Goal: Task Accomplishment & Management: Manage account settings

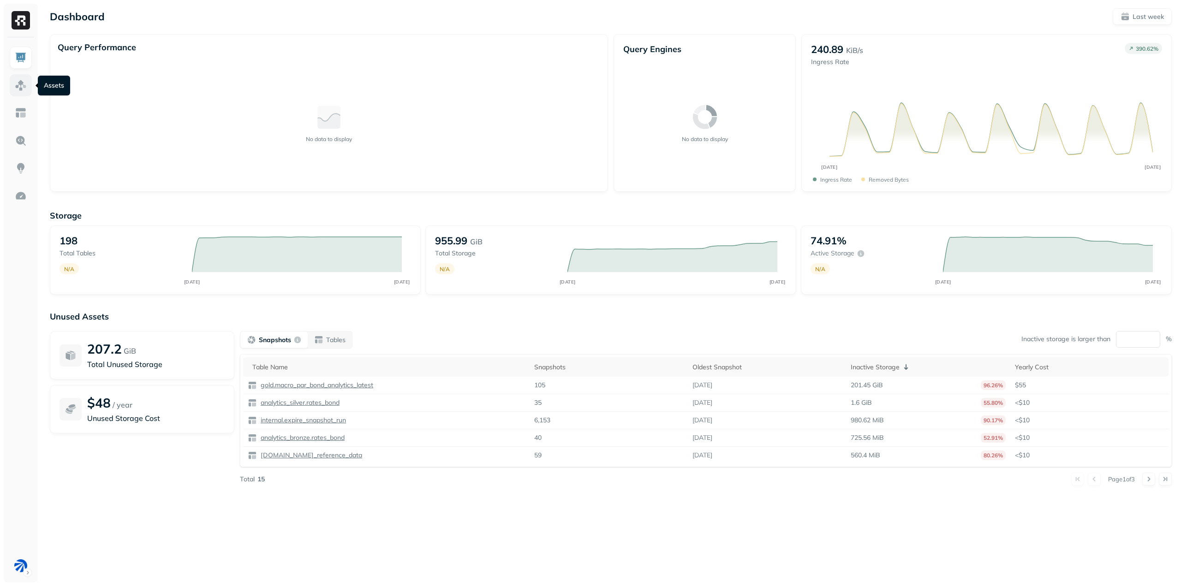
click at [23, 85] on img at bounding box center [21, 85] width 12 height 12
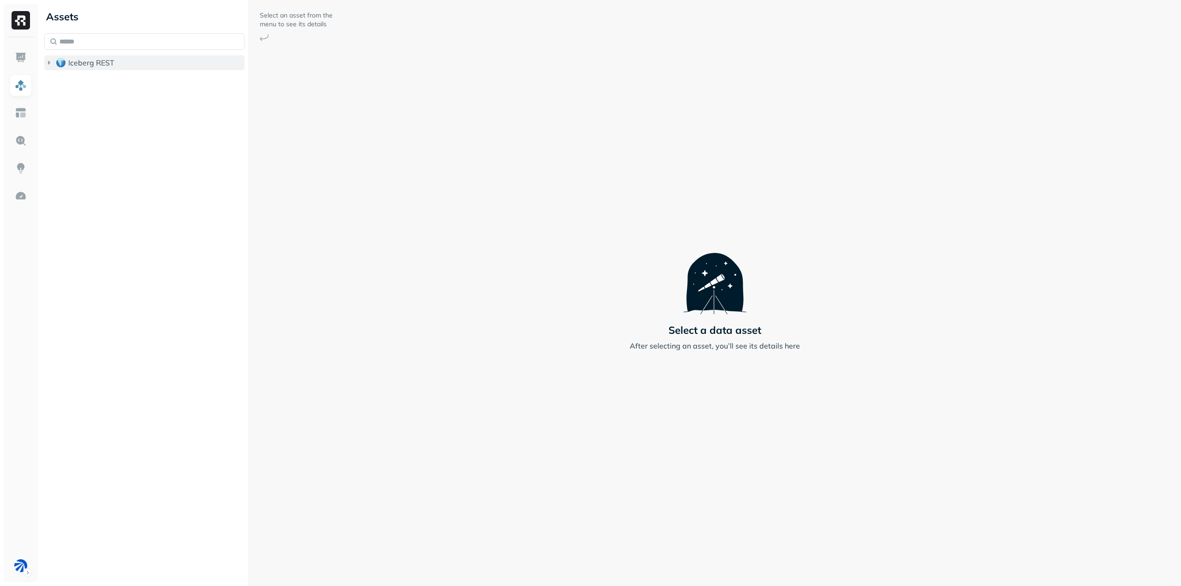
click at [107, 65] on span "Iceberg REST" at bounding box center [91, 62] width 46 height 9
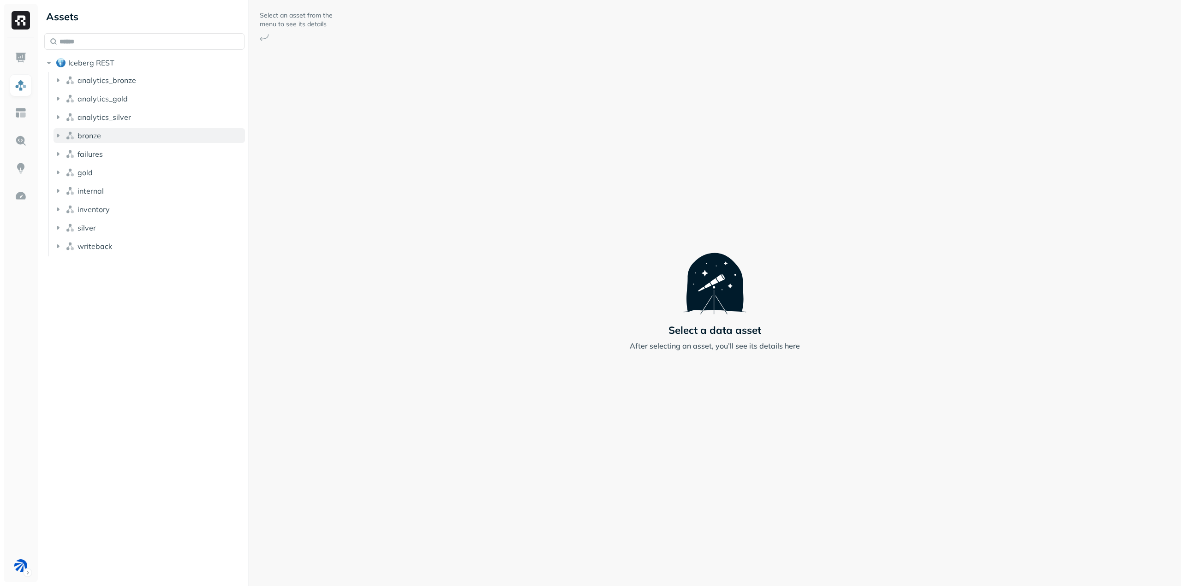
click at [107, 135] on button "bronze" at bounding box center [149, 135] width 191 height 15
click at [103, 154] on p "( 7 )" at bounding box center [104, 153] width 9 height 9
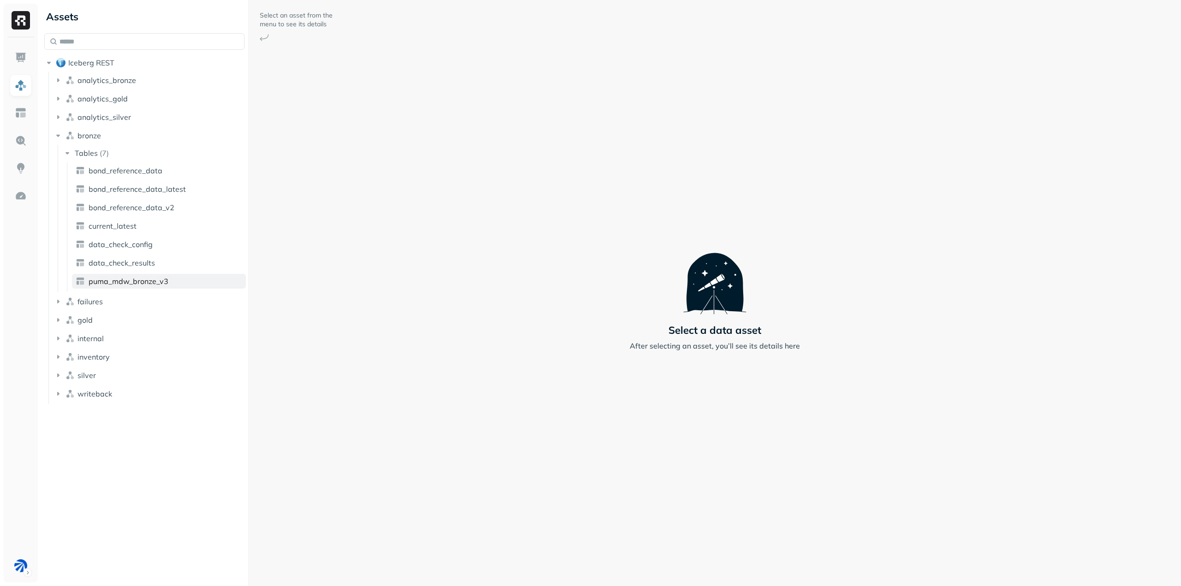
click at [165, 281] on span "puma_mdw_bronze_v3" at bounding box center [129, 281] width 80 height 9
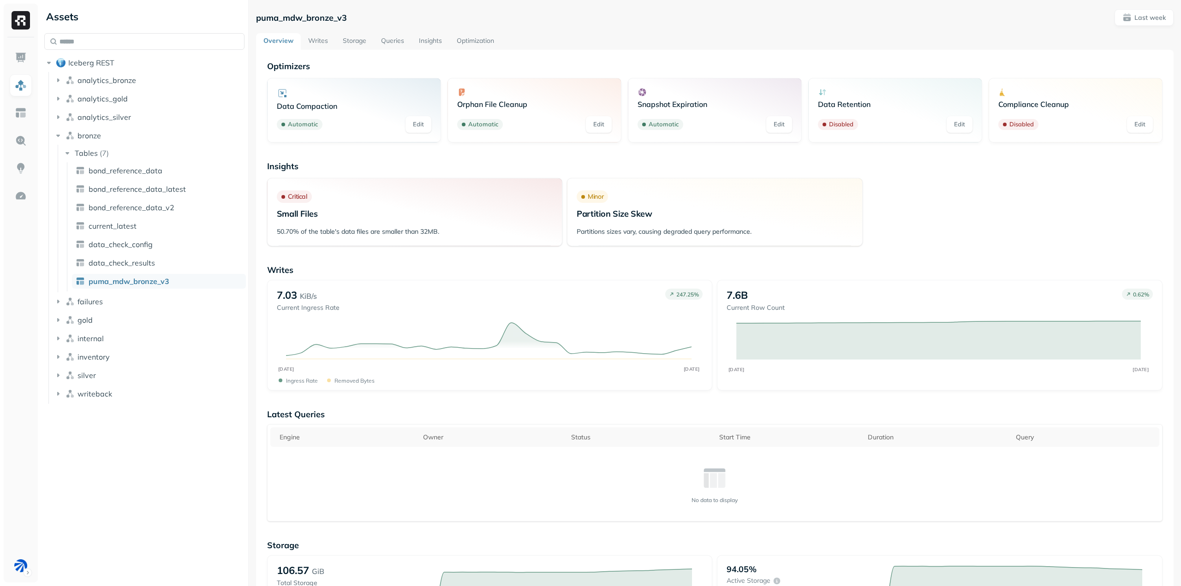
click at [320, 41] on link "Writes" at bounding box center [318, 41] width 35 height 17
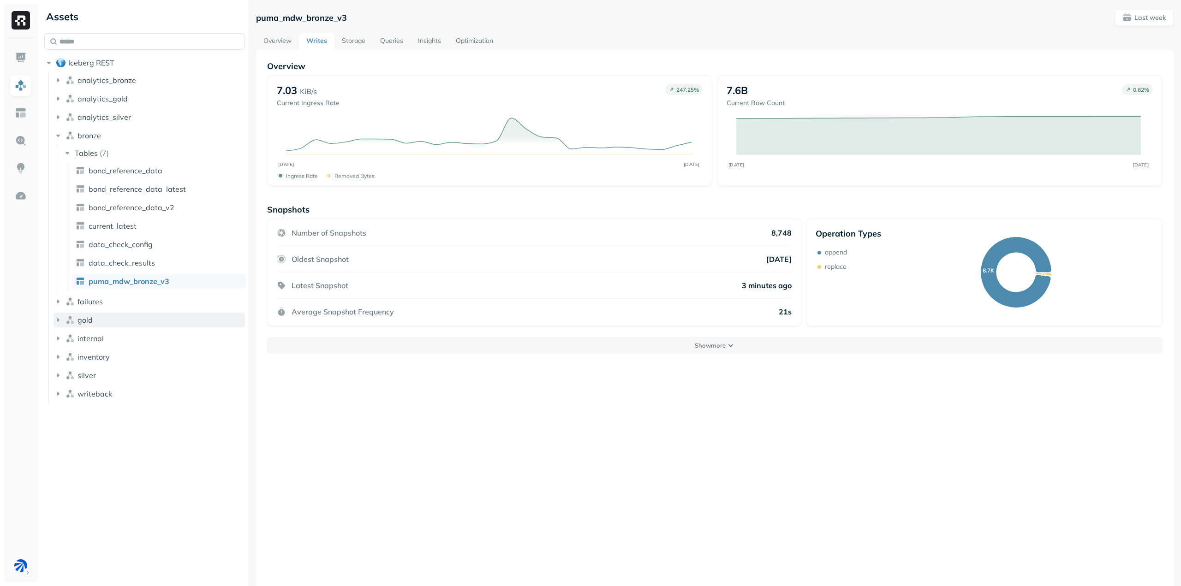
click at [57, 316] on icon "button" at bounding box center [58, 319] width 9 height 9
click at [96, 333] on button "Tables ( 11 )" at bounding box center [154, 337] width 183 height 15
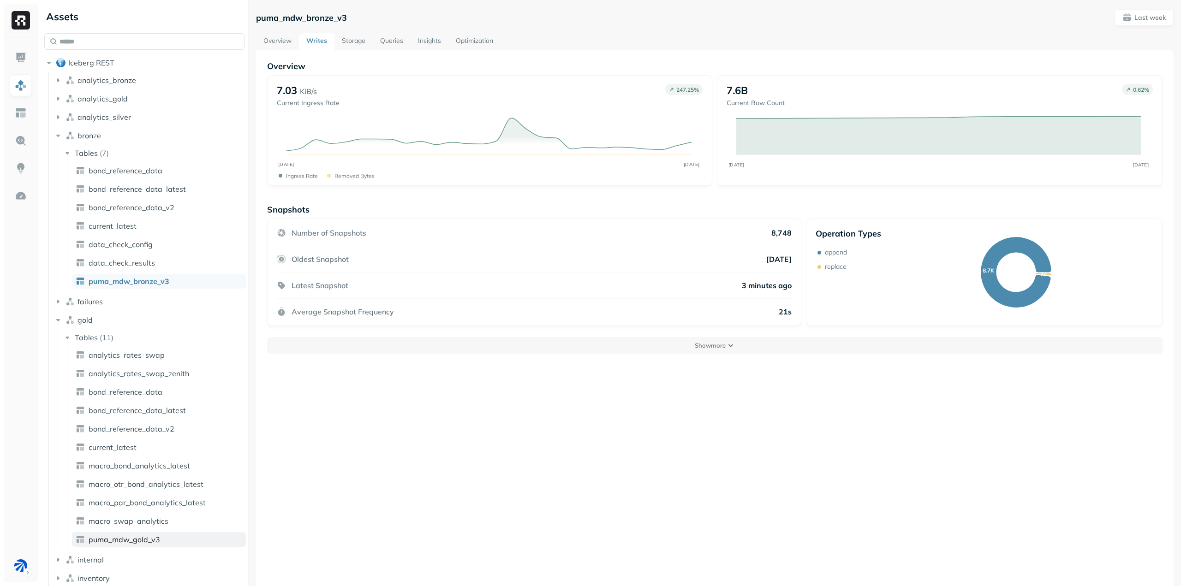
click at [140, 536] on span "puma_mdw_gold_v3" at bounding box center [124, 539] width 71 height 9
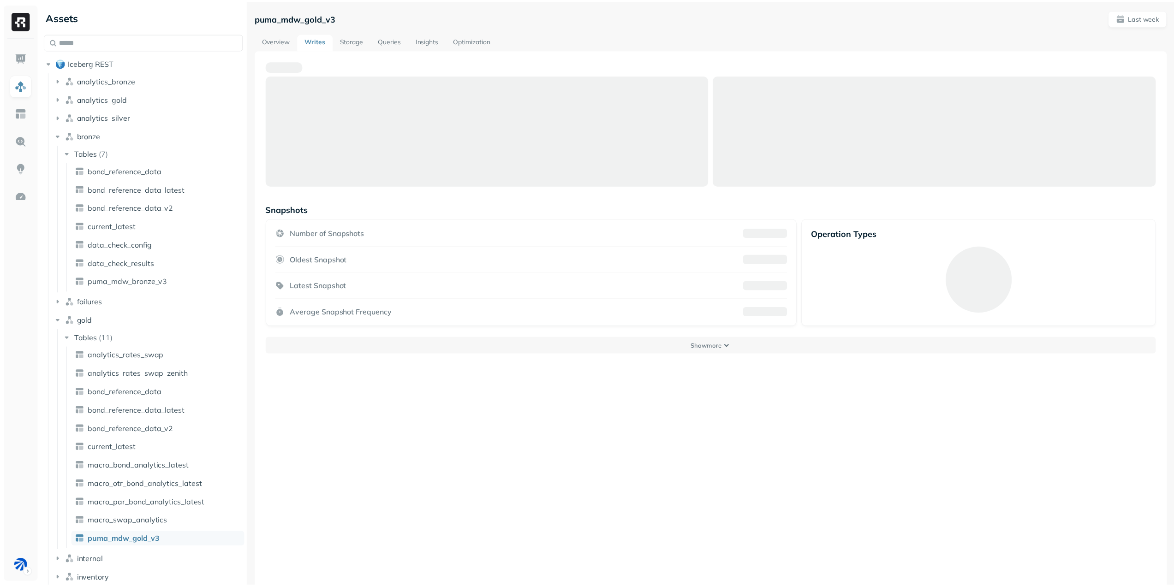
scroll to position [43, 0]
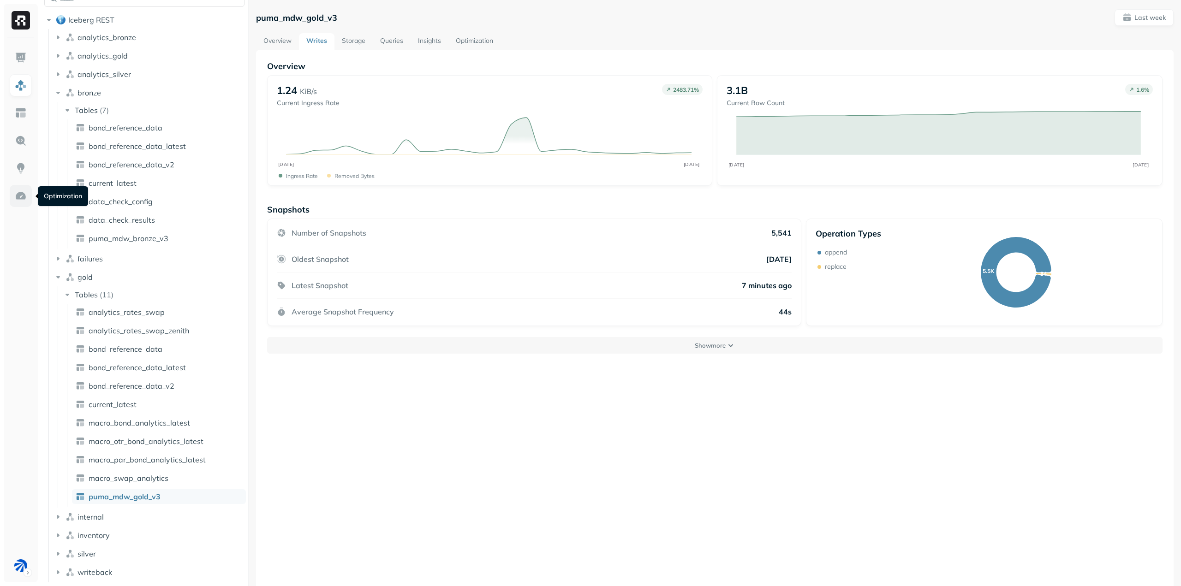
click at [21, 196] on img at bounding box center [21, 196] width 12 height 12
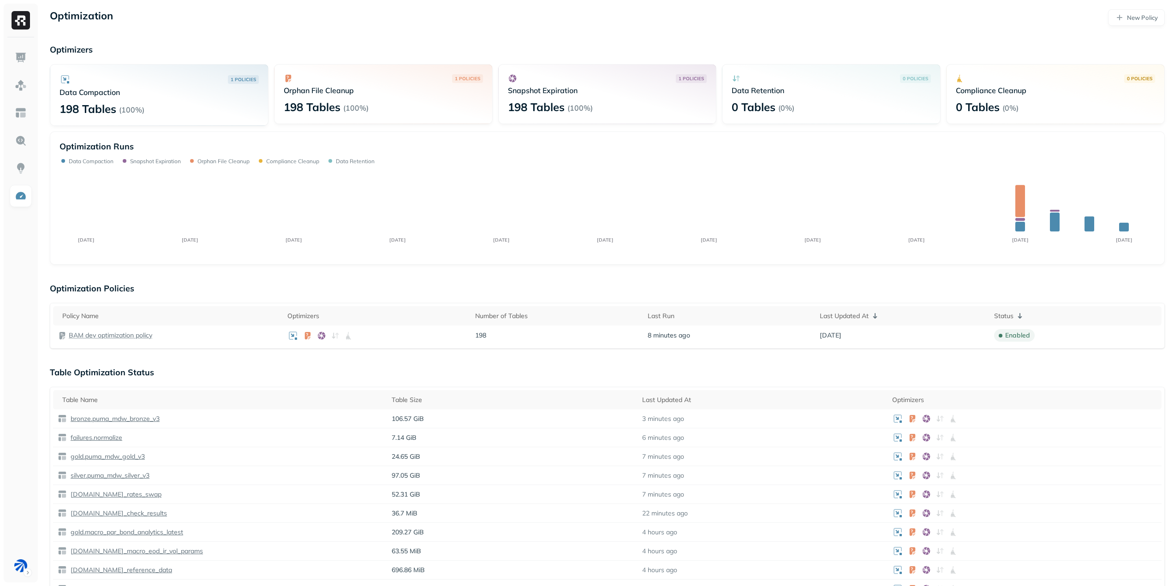
scroll to position [277, 0]
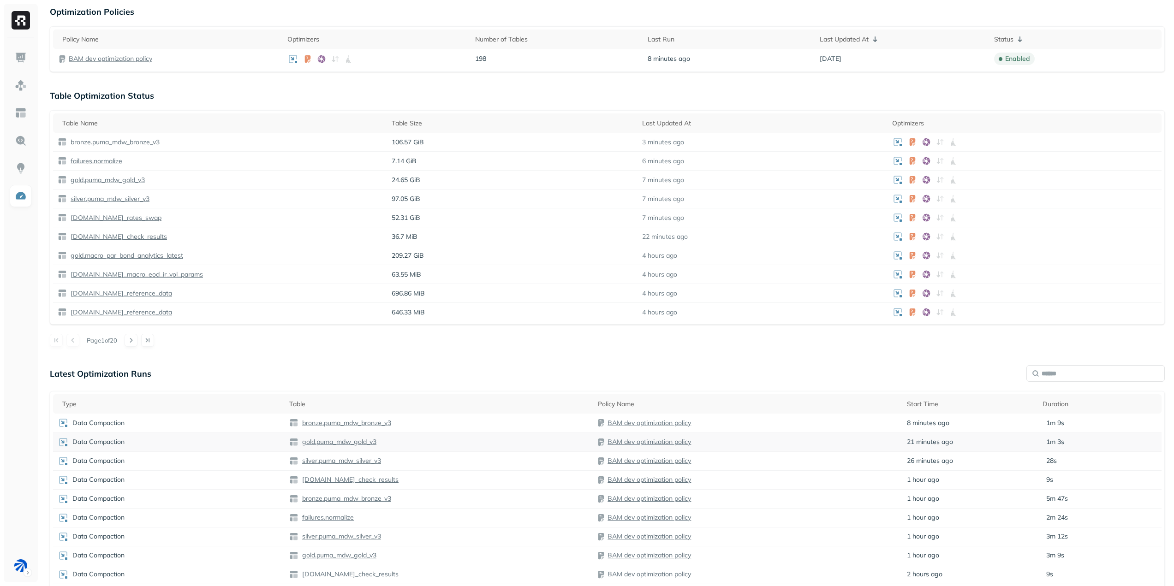
click at [358, 441] on p "gold.puma_mdw_gold_v3" at bounding box center [338, 442] width 76 height 9
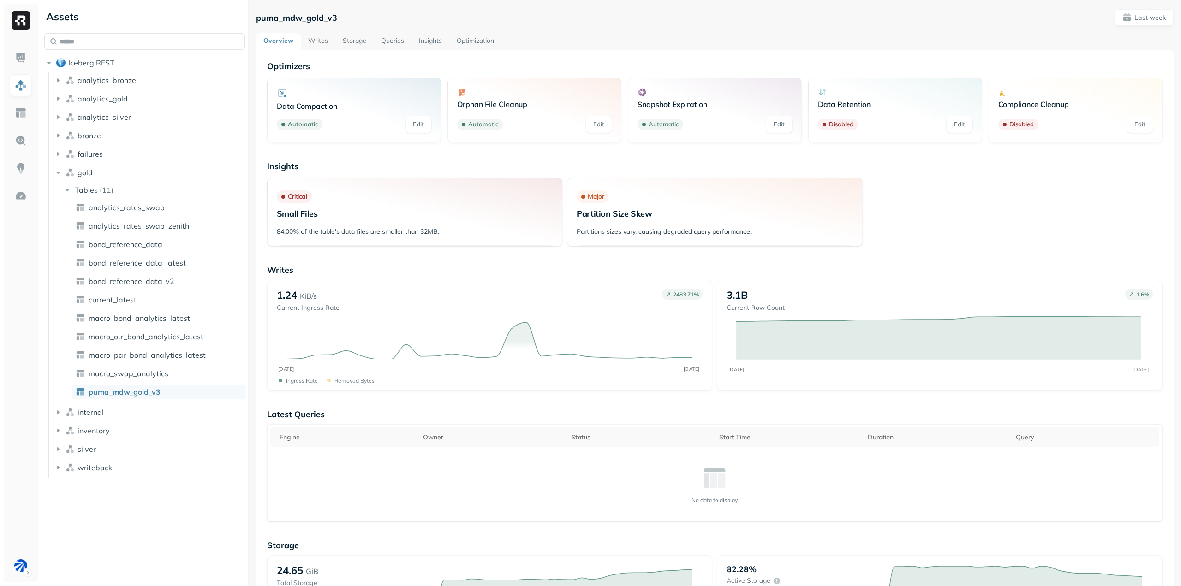
click at [778, 127] on link "Edit" at bounding box center [779, 124] width 26 height 17
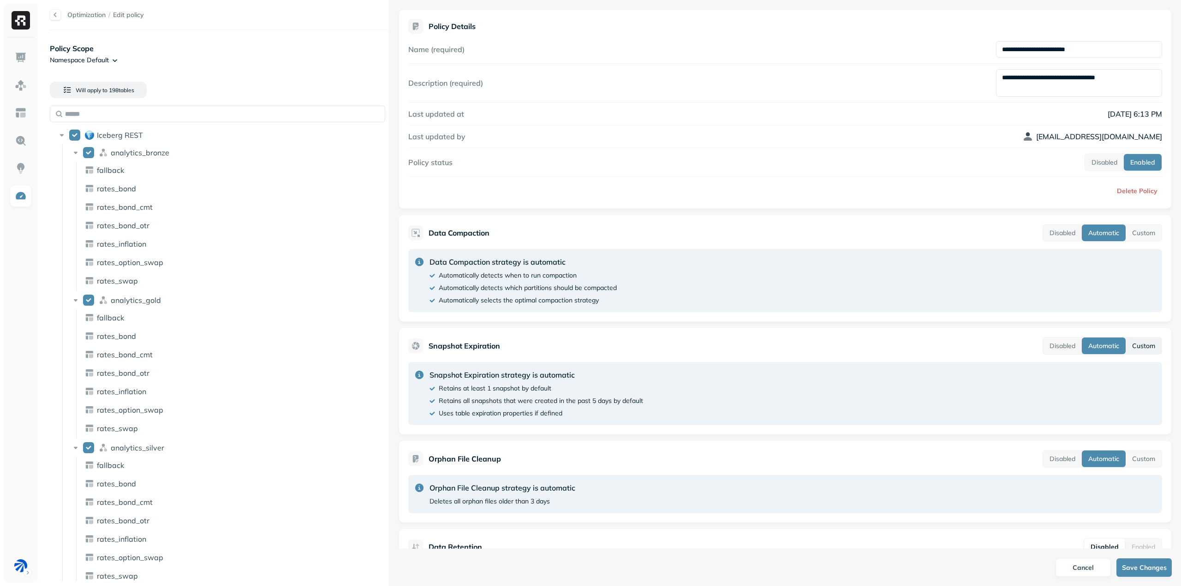
click at [1137, 343] on button "Custom" at bounding box center [1143, 346] width 36 height 17
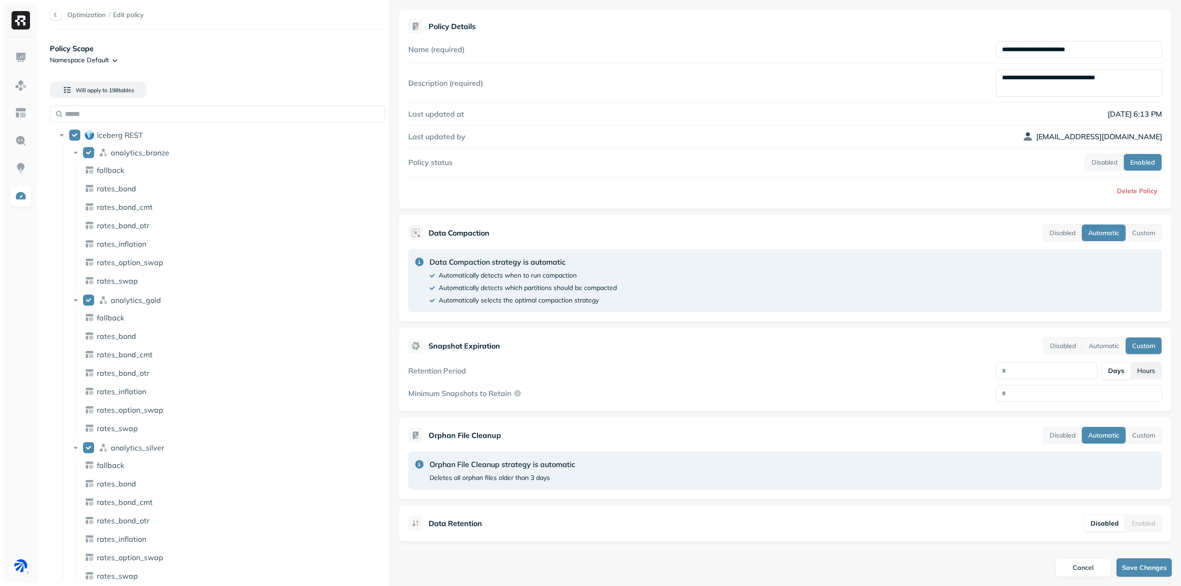
click at [1143, 371] on button "Hours" at bounding box center [1145, 371] width 31 height 17
click at [1025, 366] on input "number" at bounding box center [1047, 371] width 102 height 17
type input "*"
click at [900, 361] on div "Snapshot Expiration Disabled Automatic Custom Retention Period * Days Hours Min…" at bounding box center [784, 369] width 773 height 84
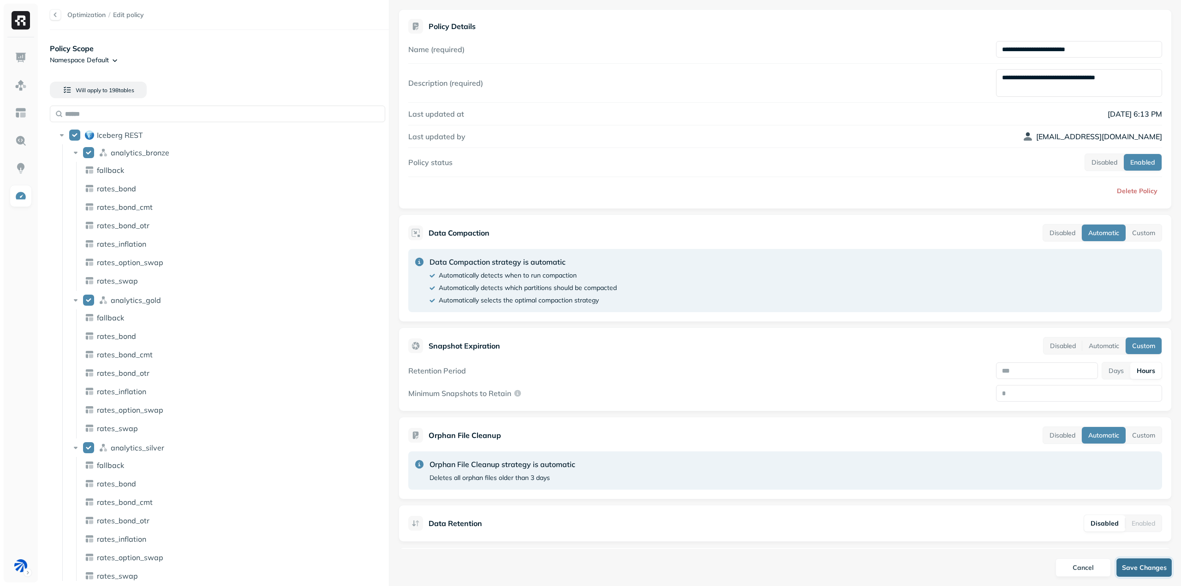
click at [1130, 568] on button "Save Changes" at bounding box center [1143, 568] width 55 height 18
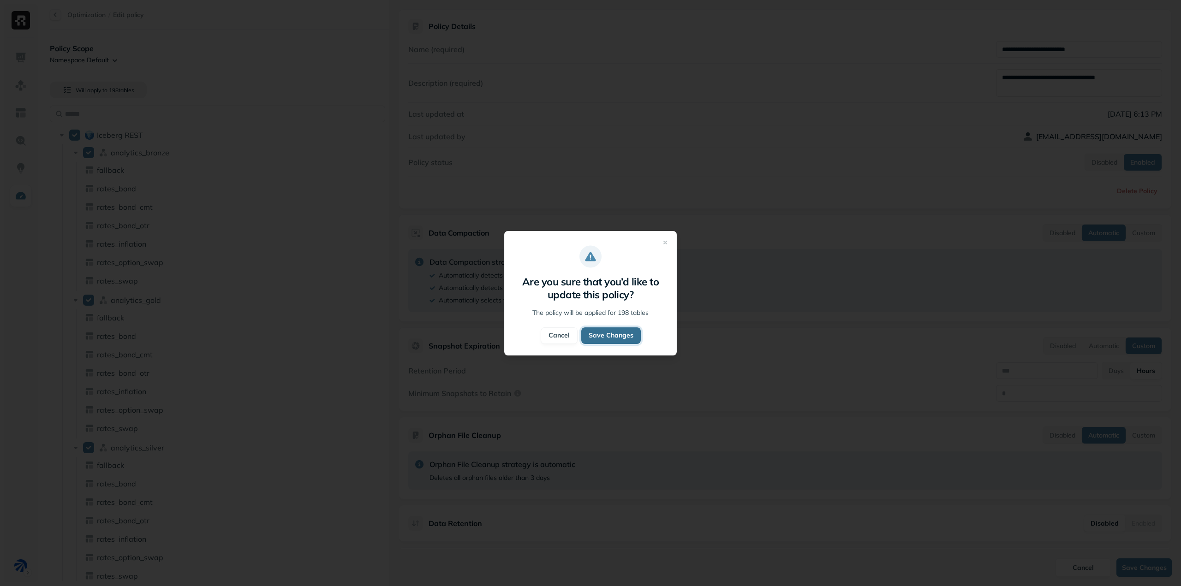
click at [629, 333] on button "Save Changes" at bounding box center [610, 335] width 59 height 17
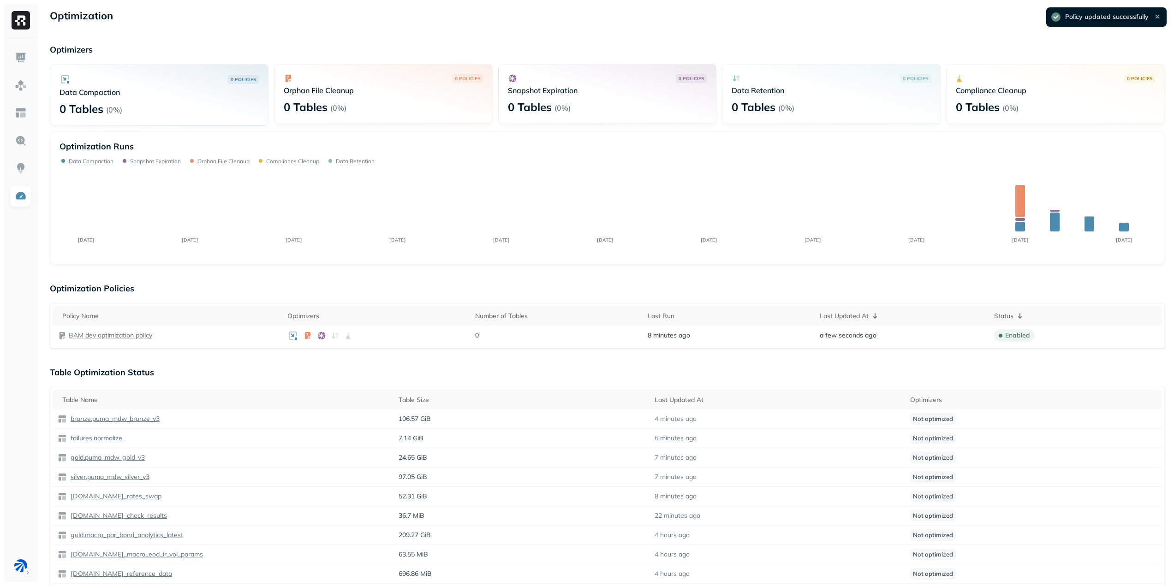
drag, startPoint x: 22, startPoint y: 53, endPoint x: 254, endPoint y: 140, distance: 248.0
click at [22, 53] on img at bounding box center [21, 58] width 12 height 12
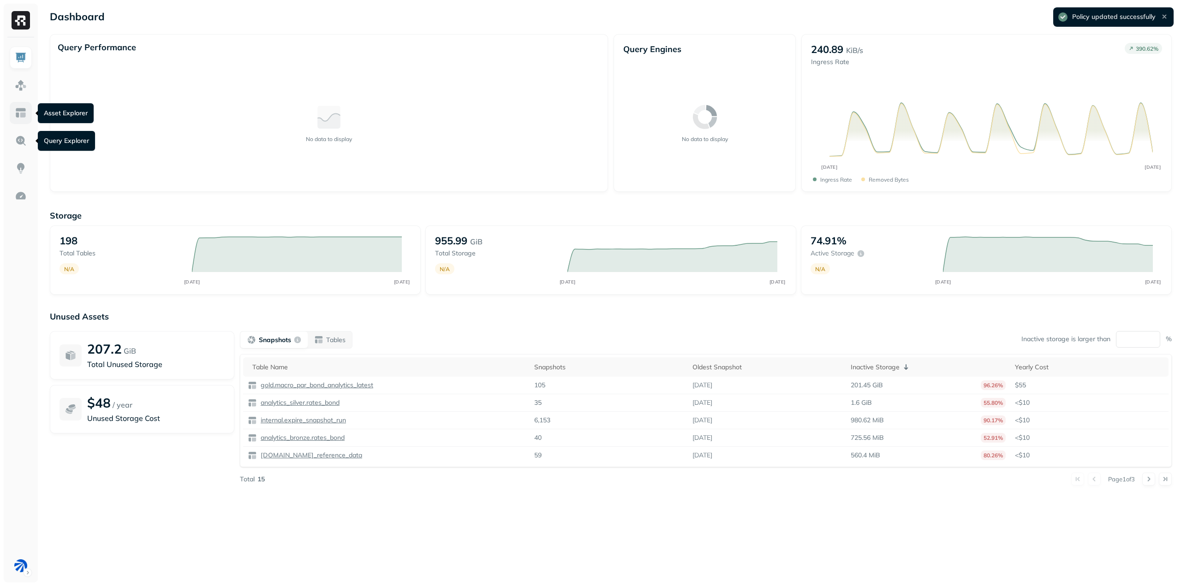
click at [25, 107] on img at bounding box center [21, 113] width 12 height 12
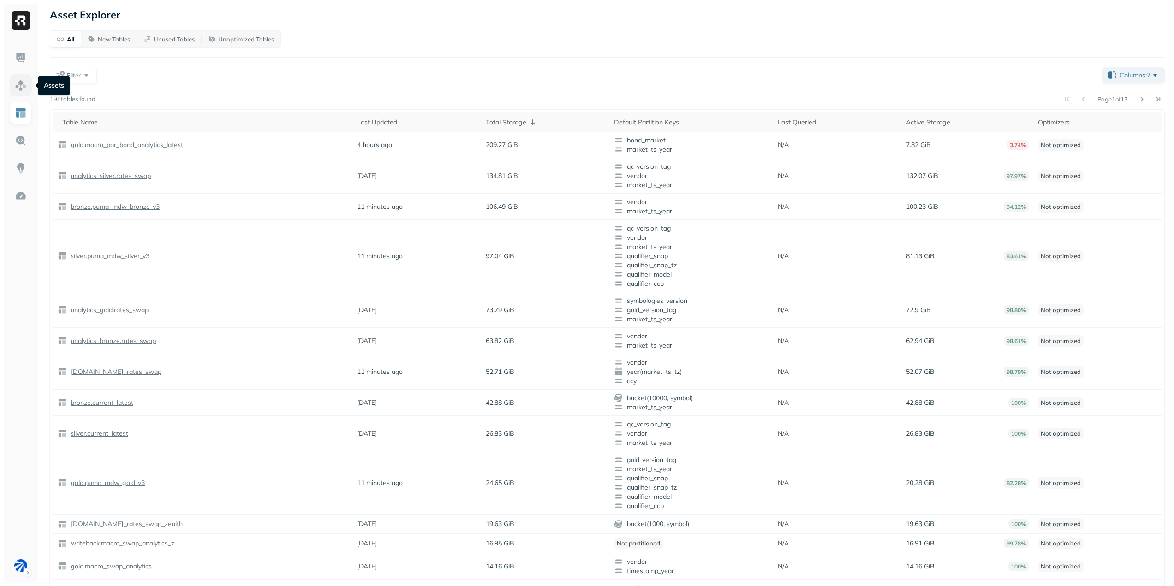
click at [17, 85] on img at bounding box center [21, 85] width 12 height 12
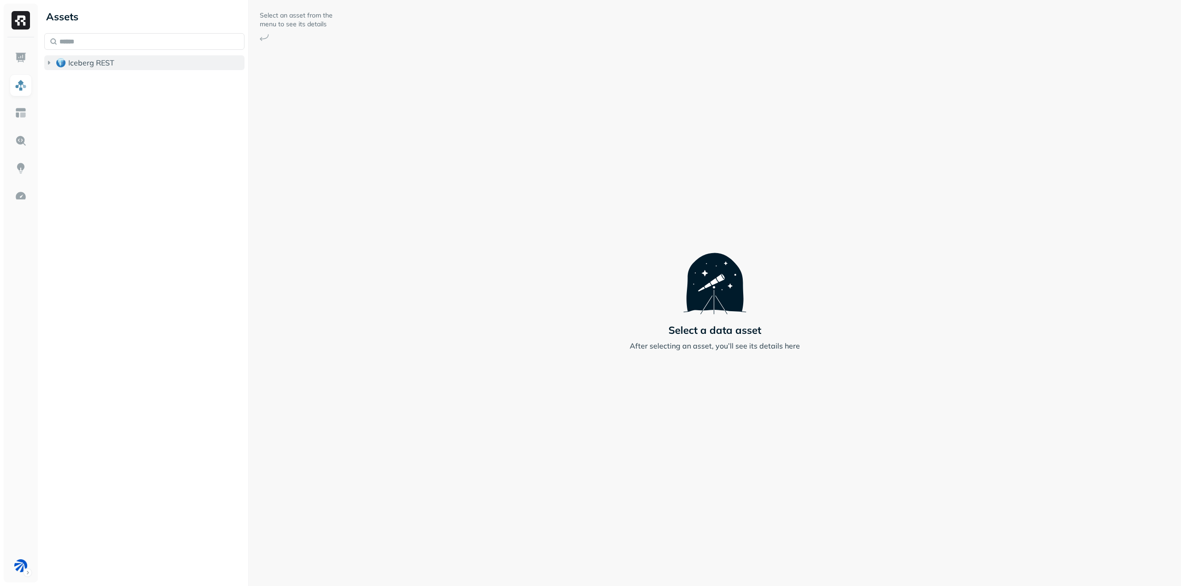
click at [80, 66] on span "Iceberg REST" at bounding box center [91, 62] width 46 height 9
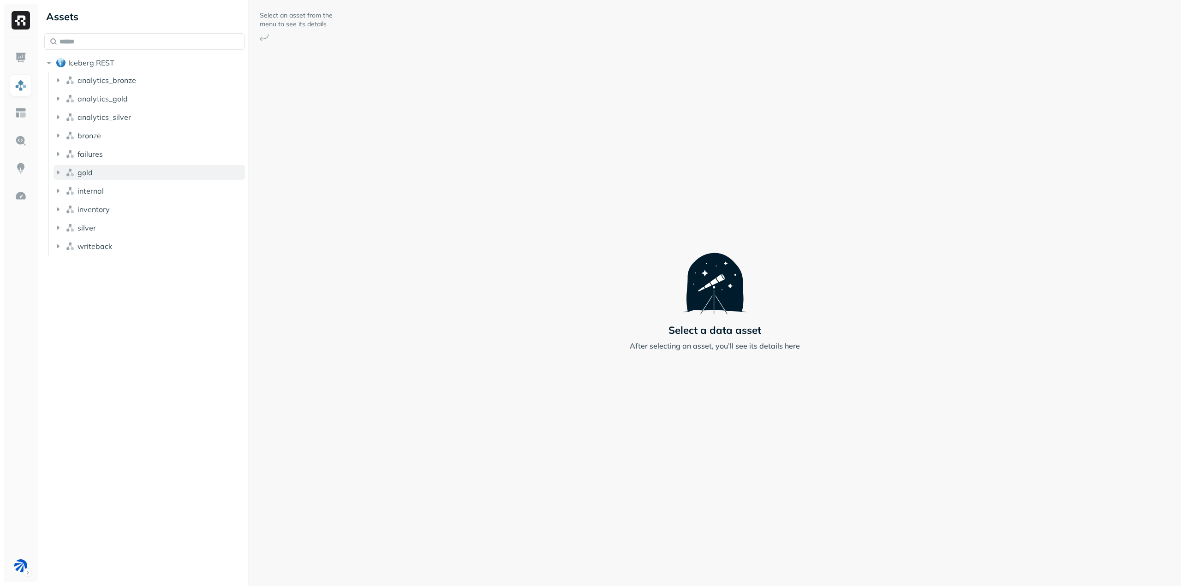
click at [104, 170] on button "gold" at bounding box center [149, 172] width 191 height 15
click at [104, 194] on p "( 11 )" at bounding box center [107, 189] width 14 height 9
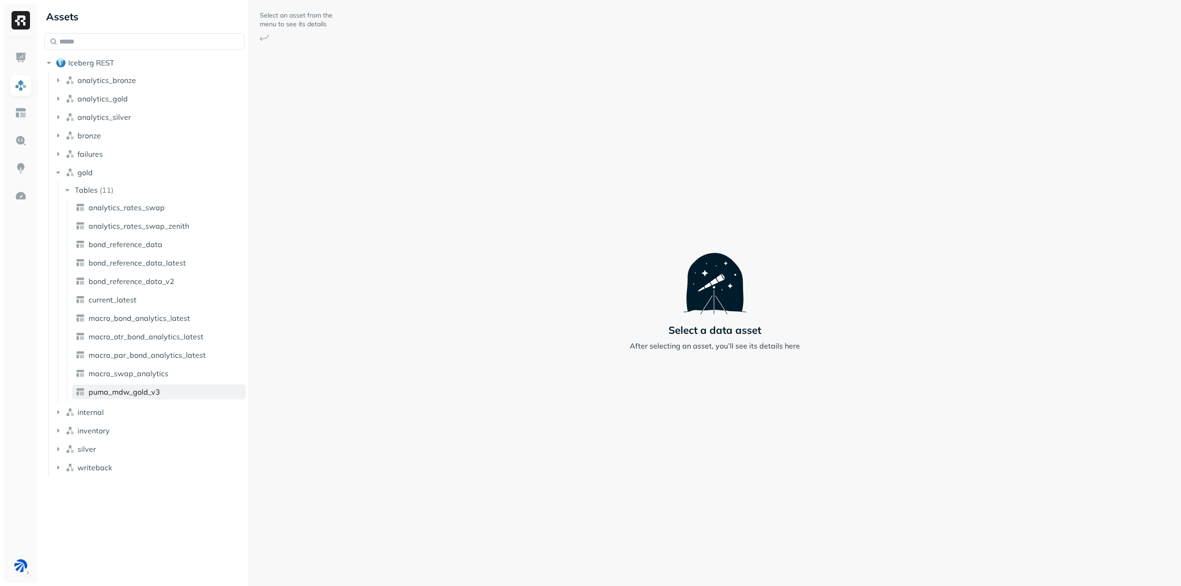
click at [149, 386] on link "puma_mdw_gold_v3" at bounding box center [159, 392] width 174 height 15
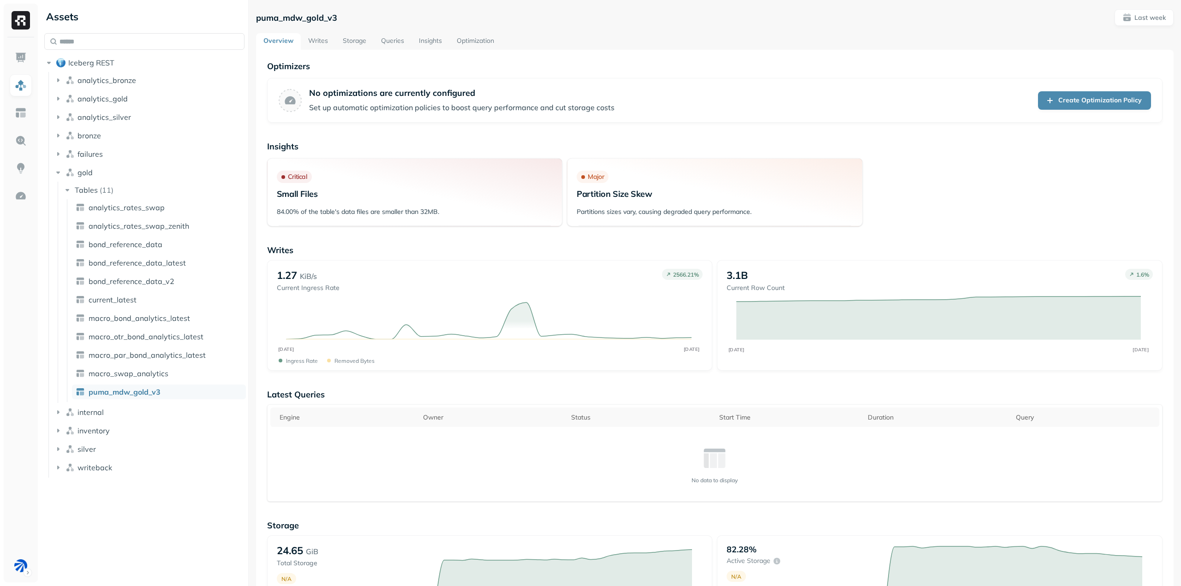
click at [315, 41] on link "Writes" at bounding box center [318, 41] width 35 height 17
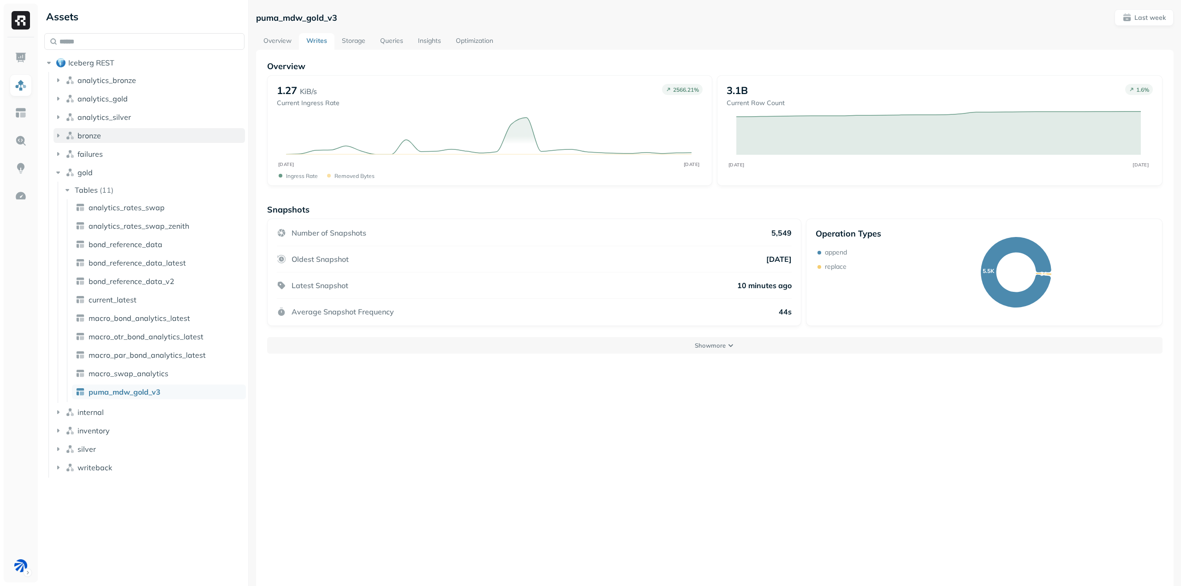
click at [56, 138] on icon "button" at bounding box center [58, 135] width 9 height 9
click at [79, 148] on button "Tables ( 7 )" at bounding box center [154, 153] width 183 height 15
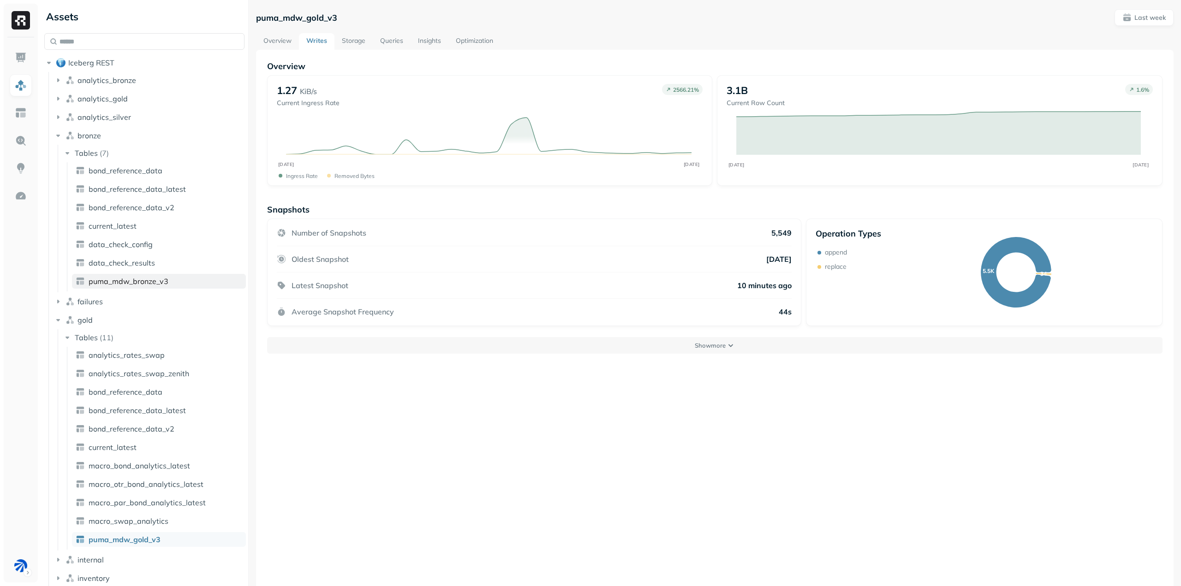
click at [152, 282] on span "puma_mdw_bronze_v3" at bounding box center [129, 281] width 80 height 9
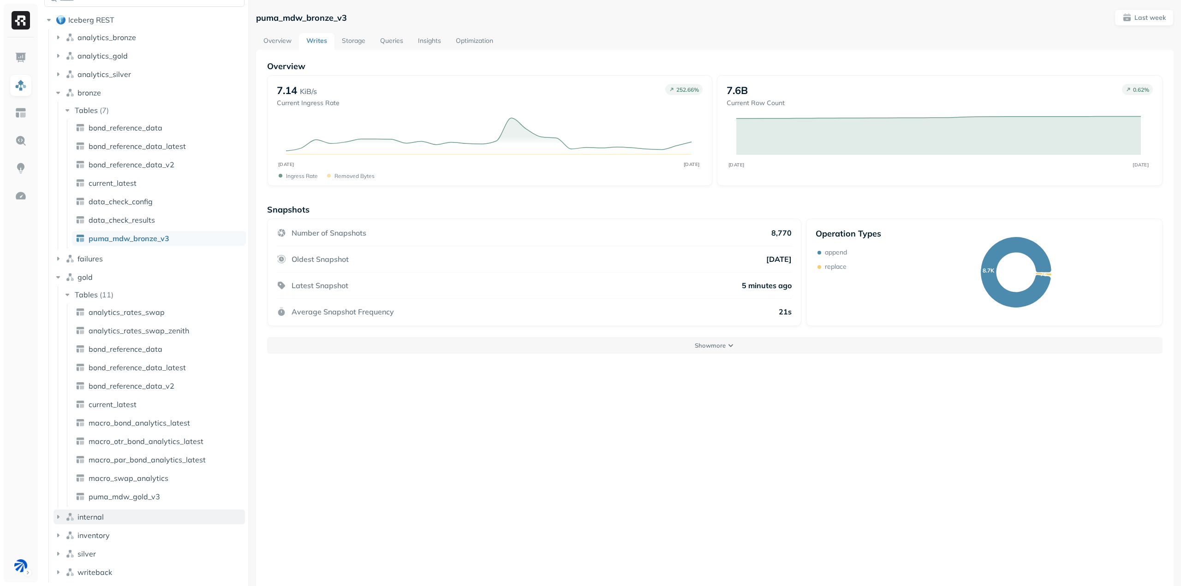
drag, startPoint x: 72, startPoint y: 554, endPoint x: 130, endPoint y: 513, distance: 70.4
click at [72, 554] on img "button" at bounding box center [69, 553] width 9 height 9
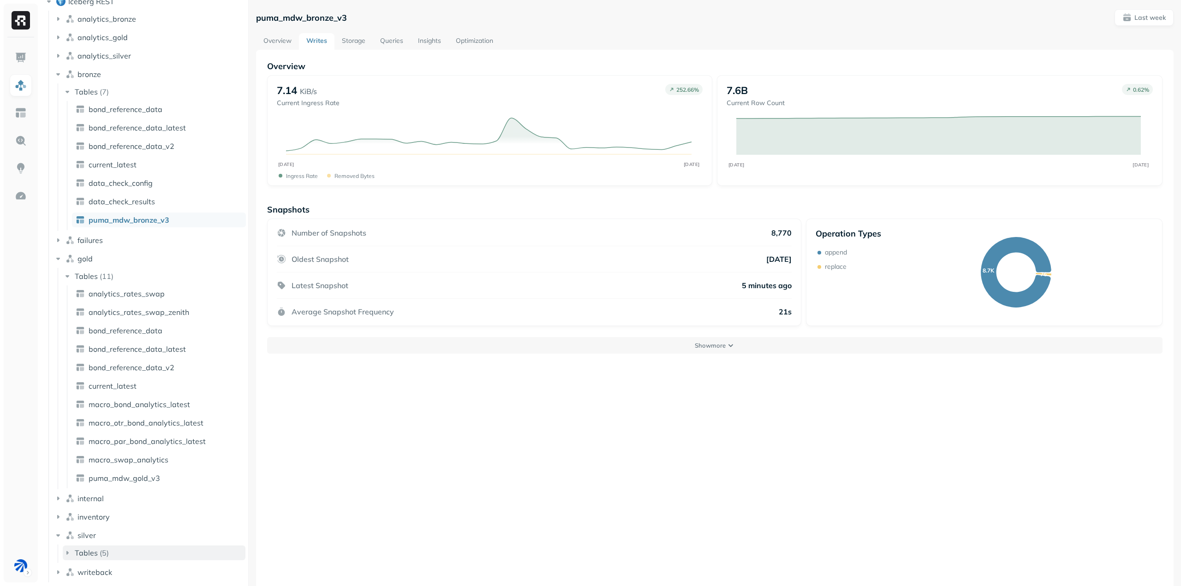
click at [100, 550] on p "( 5 )" at bounding box center [104, 552] width 9 height 9
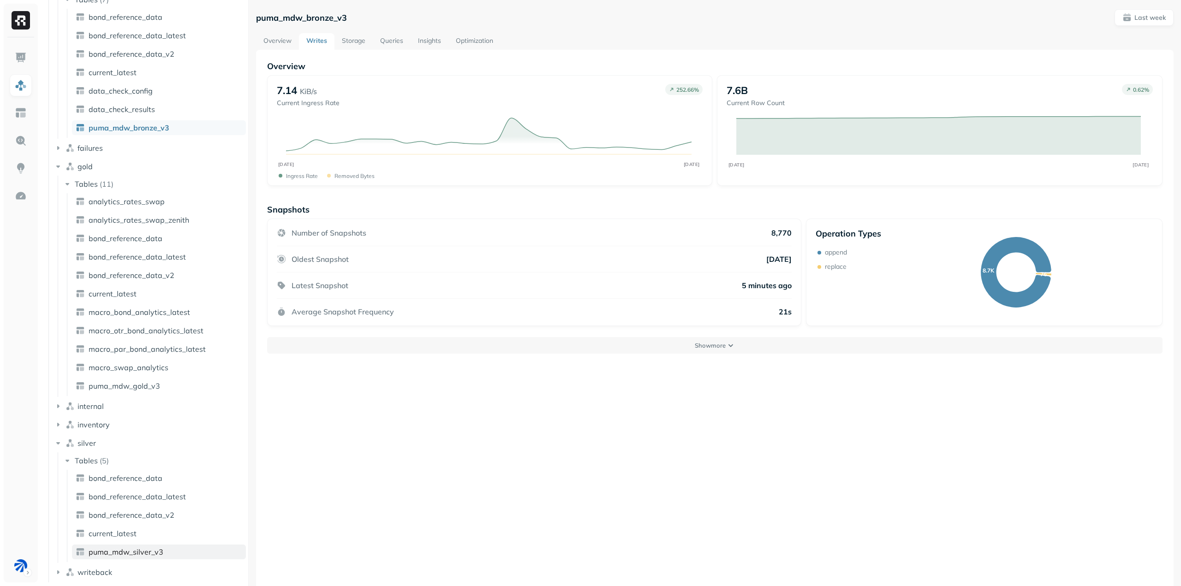
click at [142, 553] on span "puma_mdw_silver_v3" at bounding box center [126, 551] width 75 height 9
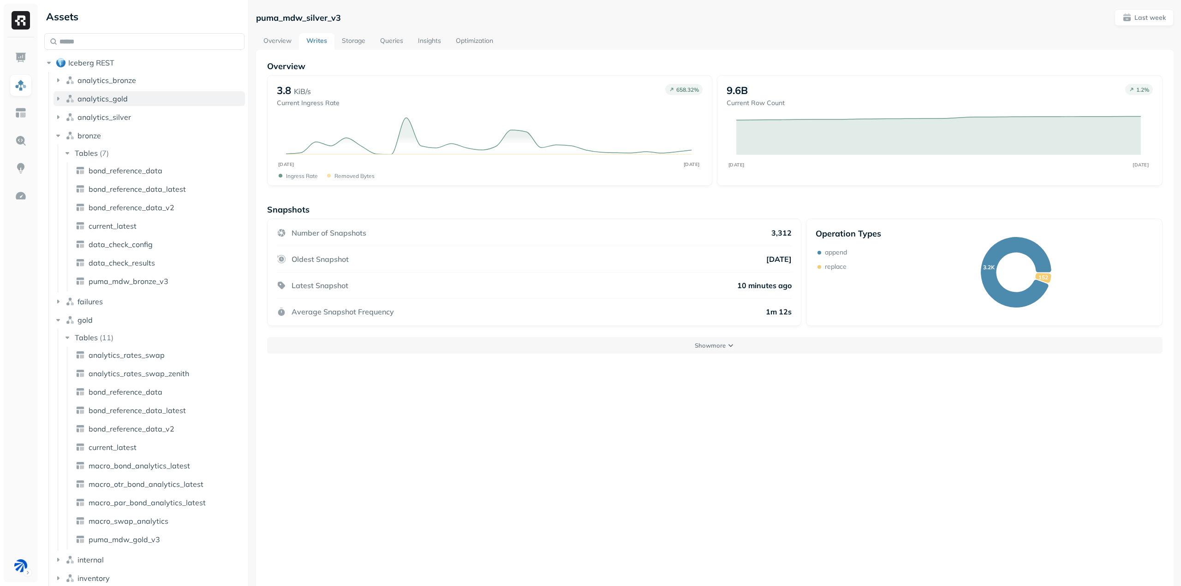
drag, startPoint x: 127, startPoint y: 99, endPoint x: 138, endPoint y: 96, distance: 11.0
click at [127, 99] on button "analytics_gold" at bounding box center [149, 98] width 191 height 15
click at [100, 108] on ul "Tables ( 7 )" at bounding box center [152, 117] width 188 height 18
click at [103, 113] on p "( 7 )" at bounding box center [104, 116] width 9 height 9
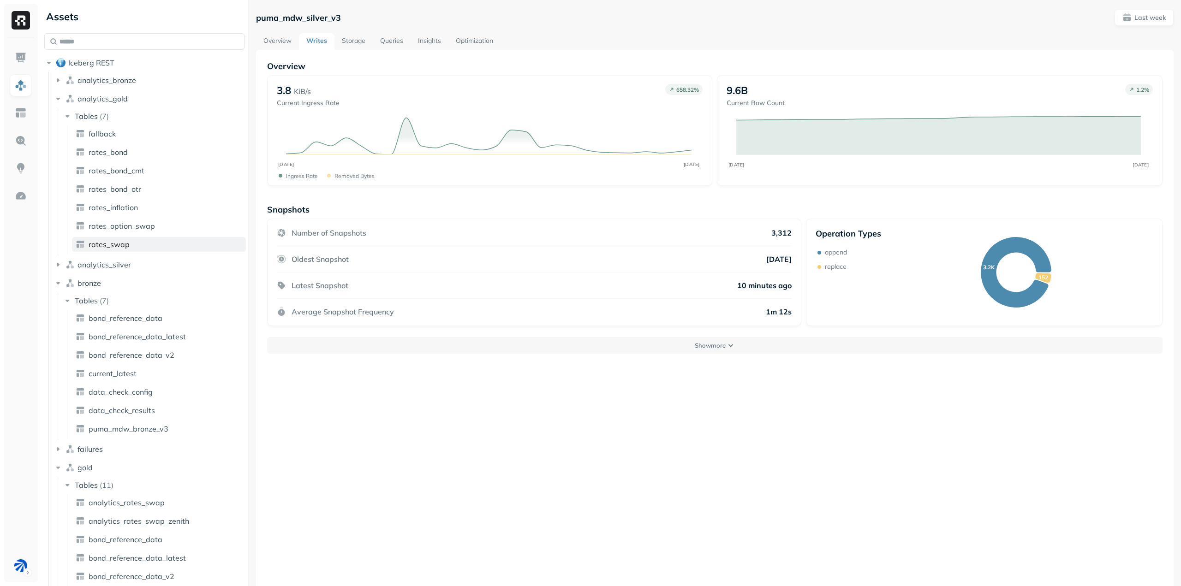
click at [133, 240] on link "rates_swap" at bounding box center [159, 244] width 174 height 15
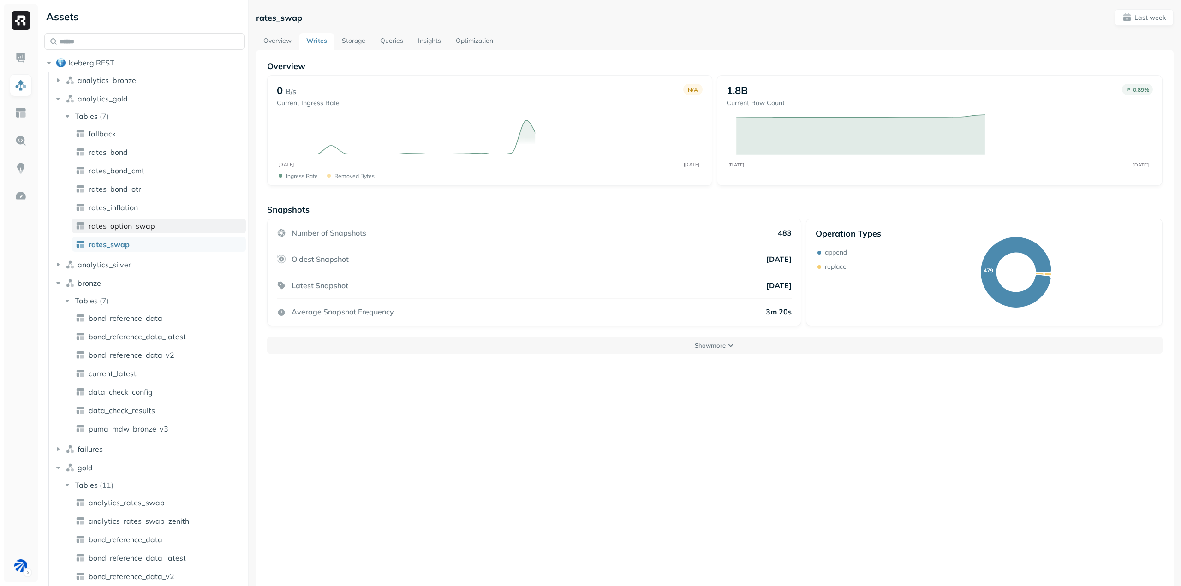
click at [137, 224] on span "rates_option_swap" at bounding box center [122, 225] width 66 height 9
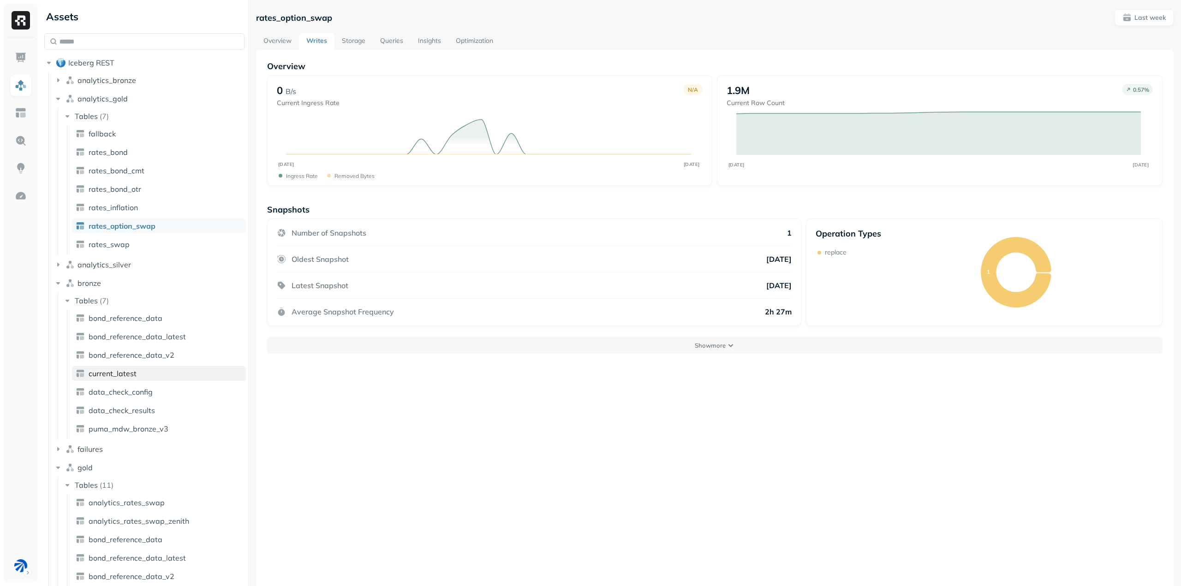
click at [133, 374] on span "current_latest" at bounding box center [113, 373] width 48 height 9
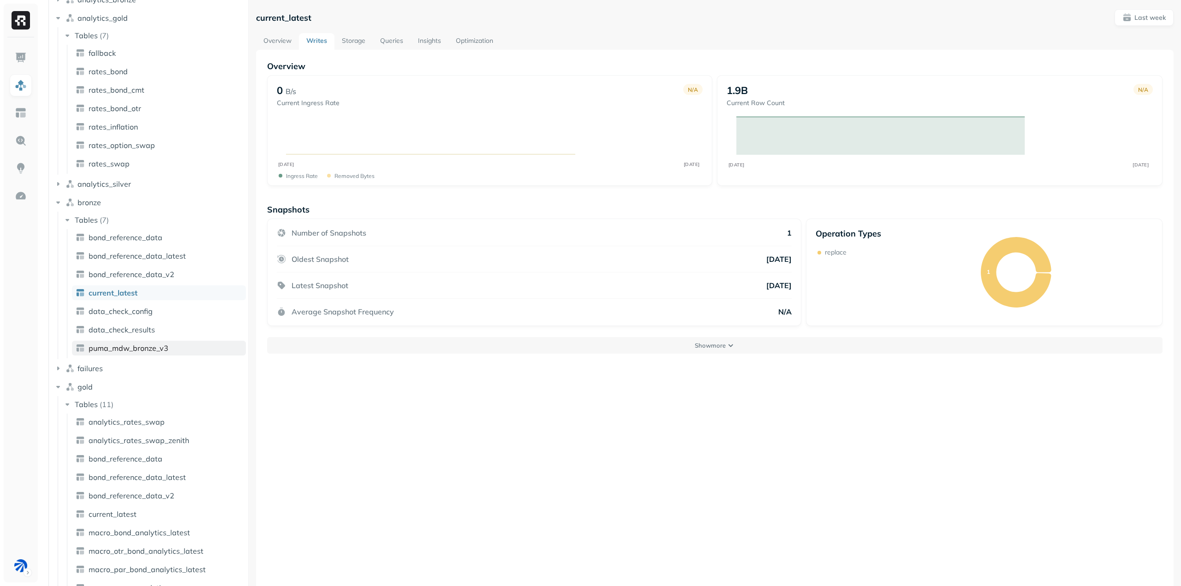
click at [153, 351] on span "puma_mdw_bronze_v3" at bounding box center [129, 348] width 80 height 9
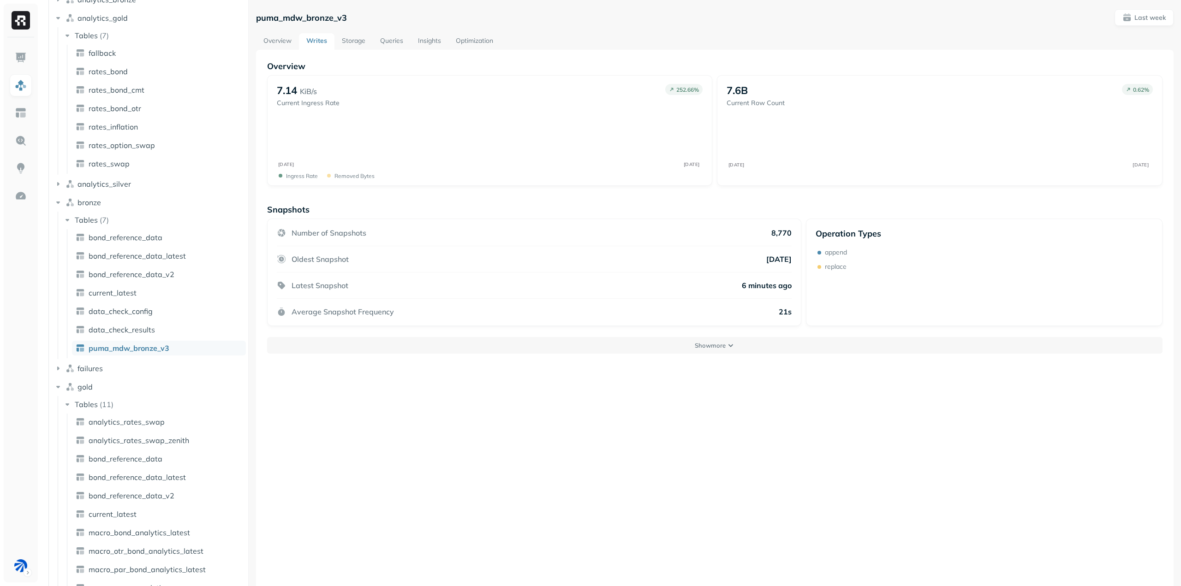
scroll to position [136, 0]
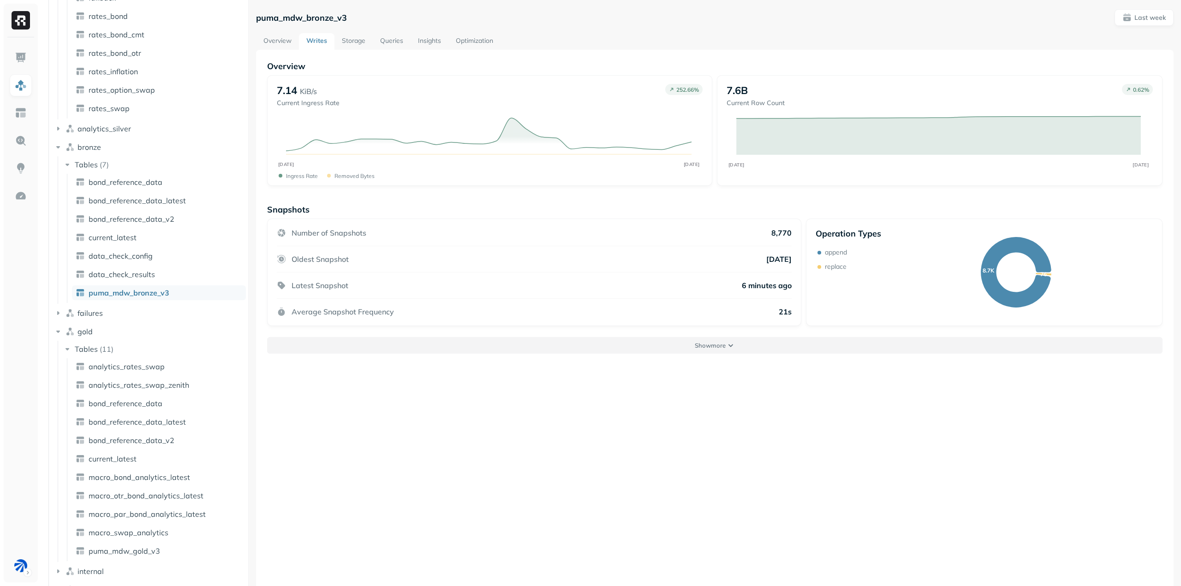
click at [735, 340] on button "Show more" at bounding box center [714, 345] width 895 height 17
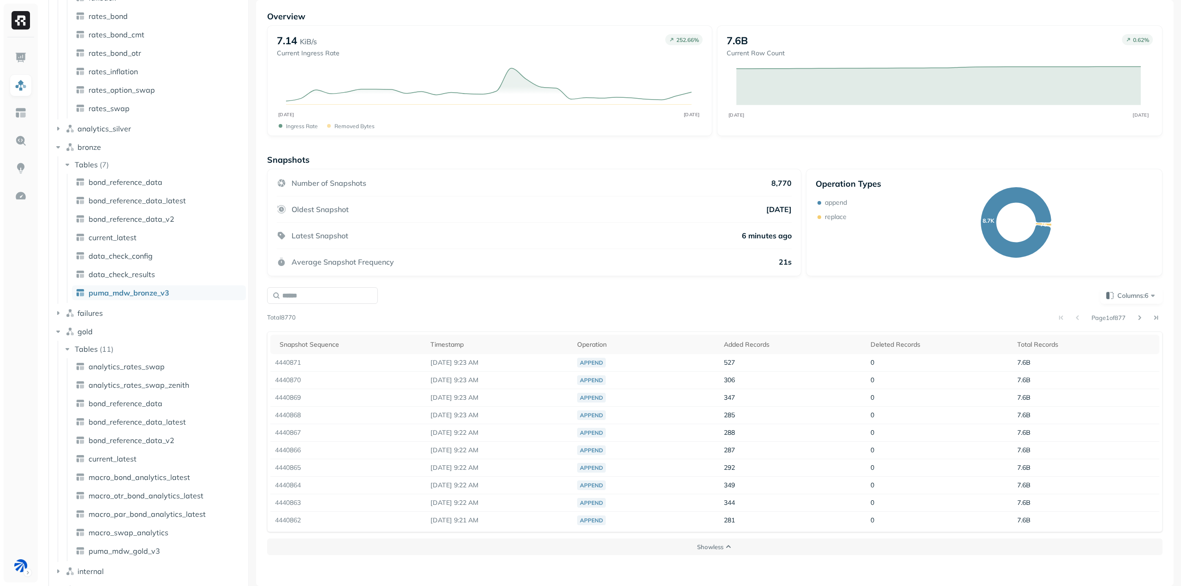
scroll to position [0, 0]
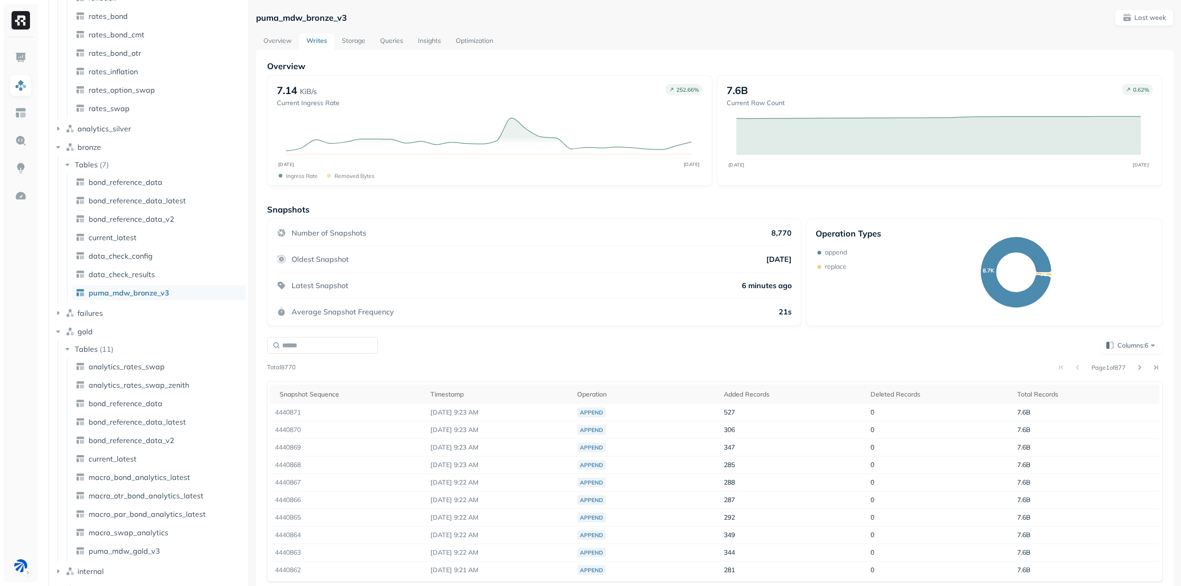
click at [349, 39] on link "Storage" at bounding box center [353, 41] width 38 height 17
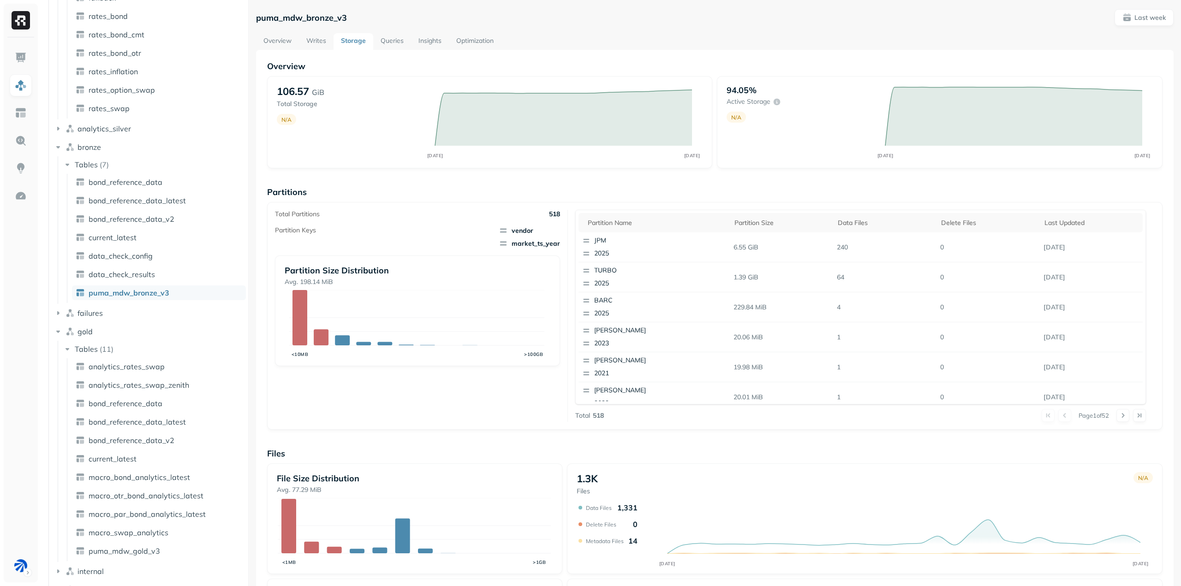
click at [383, 42] on link "Queries" at bounding box center [392, 41] width 38 height 17
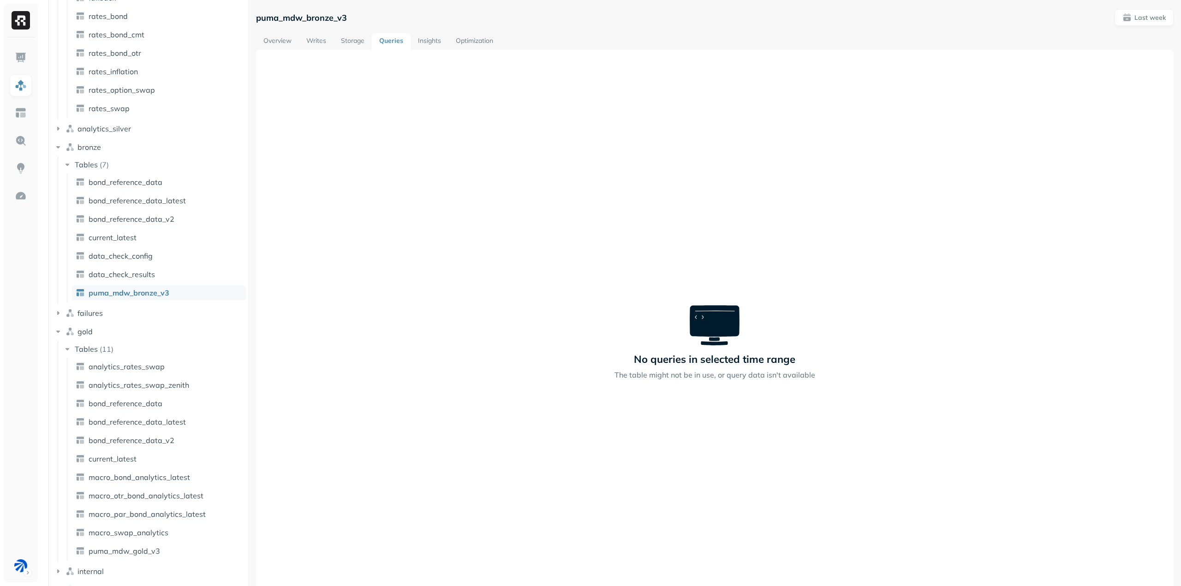
click at [428, 39] on link "Insights" at bounding box center [429, 41] width 38 height 17
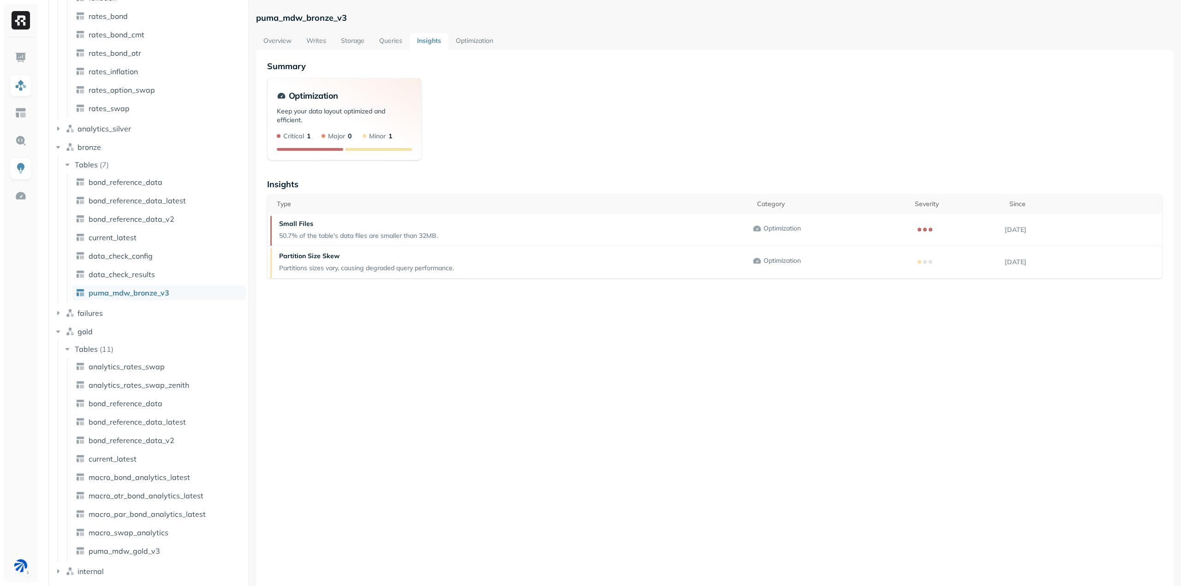
click at [486, 40] on link "Optimization" at bounding box center [474, 41] width 52 height 17
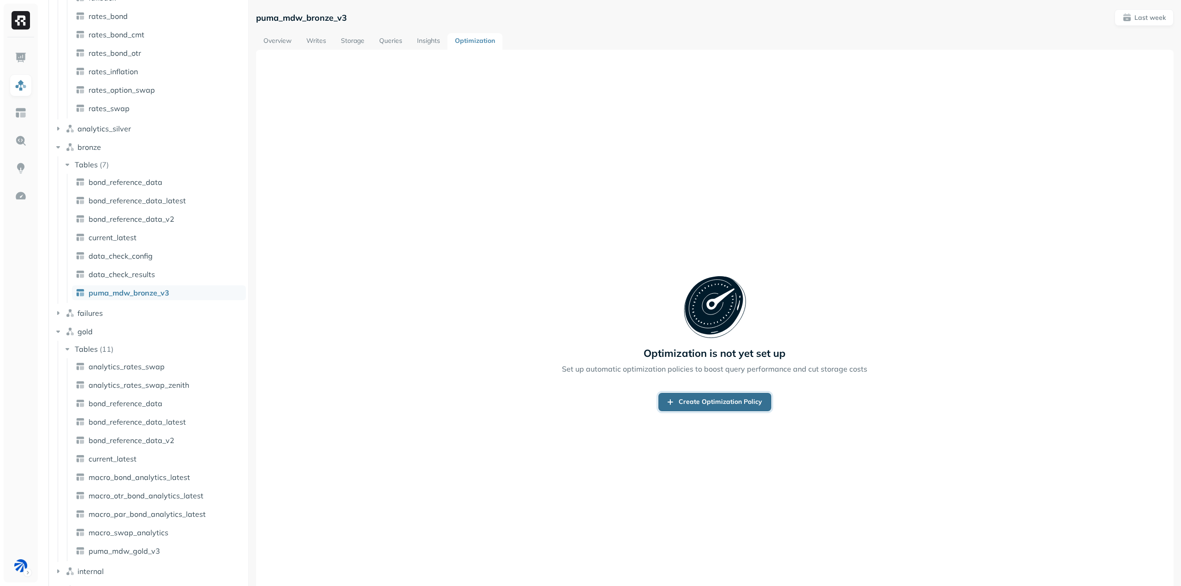
click at [701, 399] on link "Create Optimization Policy" at bounding box center [714, 402] width 113 height 18
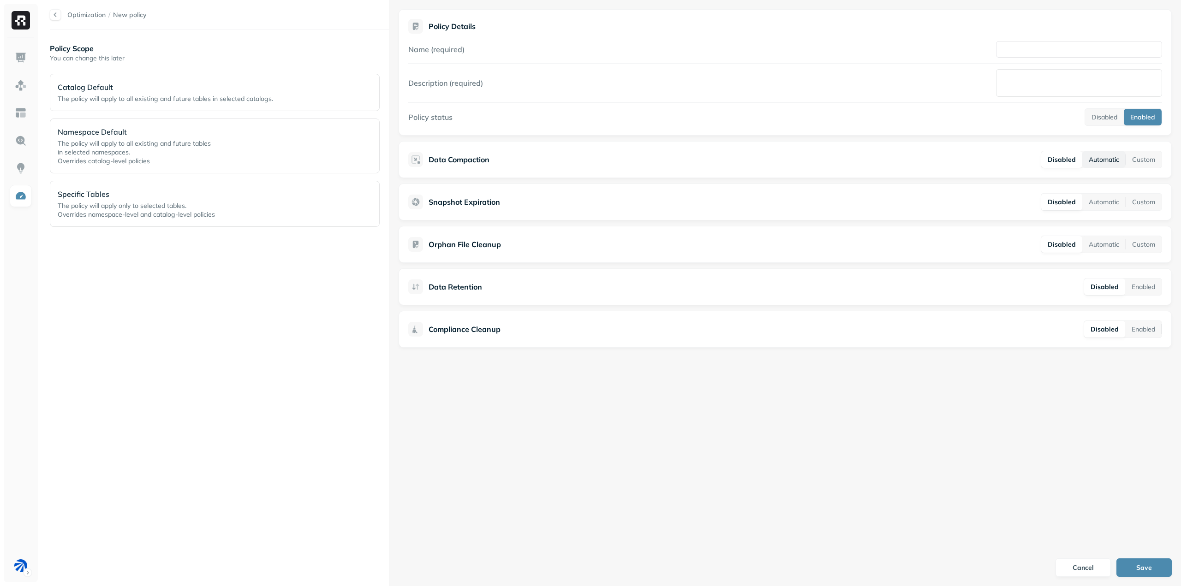
click at [1105, 157] on button "Automatic" at bounding box center [1103, 159] width 43 height 17
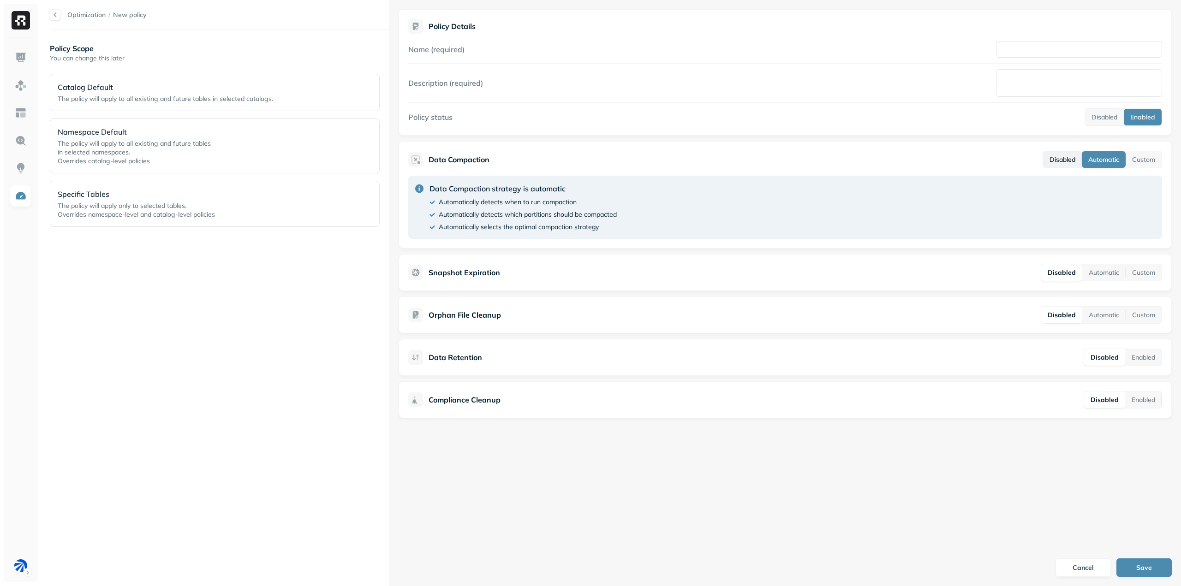
click at [1073, 159] on button "Disabled" at bounding box center [1062, 159] width 39 height 17
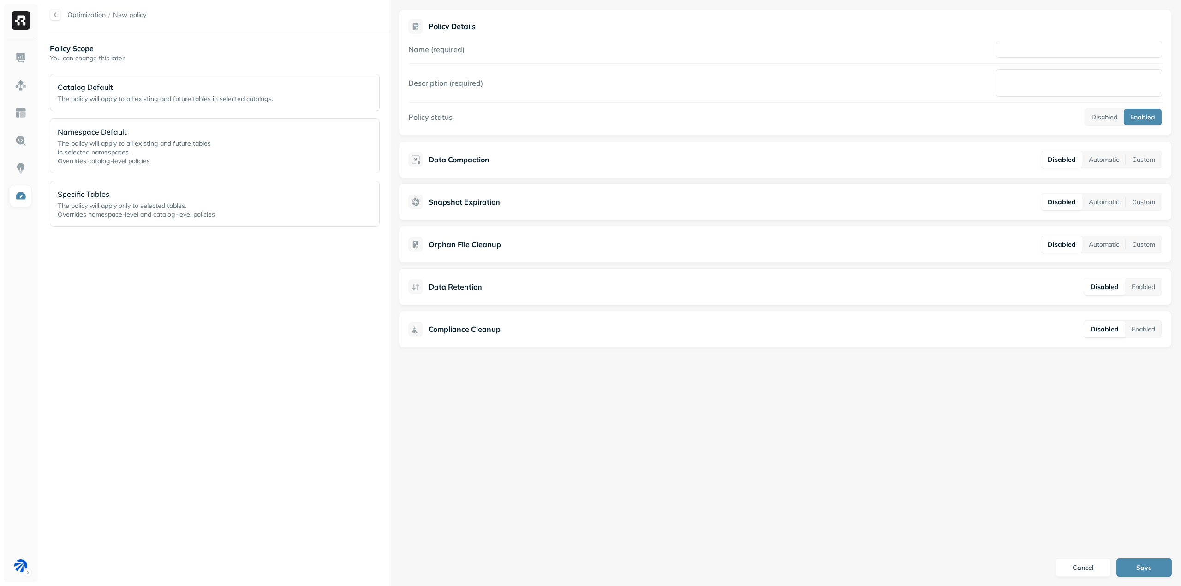
click at [917, 244] on div "Orphan File Cleanup Disabled Automatic Custom" at bounding box center [785, 245] width 754 height 18
click at [1138, 245] on button "Custom" at bounding box center [1143, 244] width 36 height 17
click at [1063, 242] on button "Disabled" at bounding box center [1062, 244] width 39 height 17
click at [983, 202] on div "Snapshot Expiration Disabled Automatic Custom" at bounding box center [785, 202] width 754 height 18
click at [1099, 200] on button "Automatic" at bounding box center [1103, 202] width 43 height 17
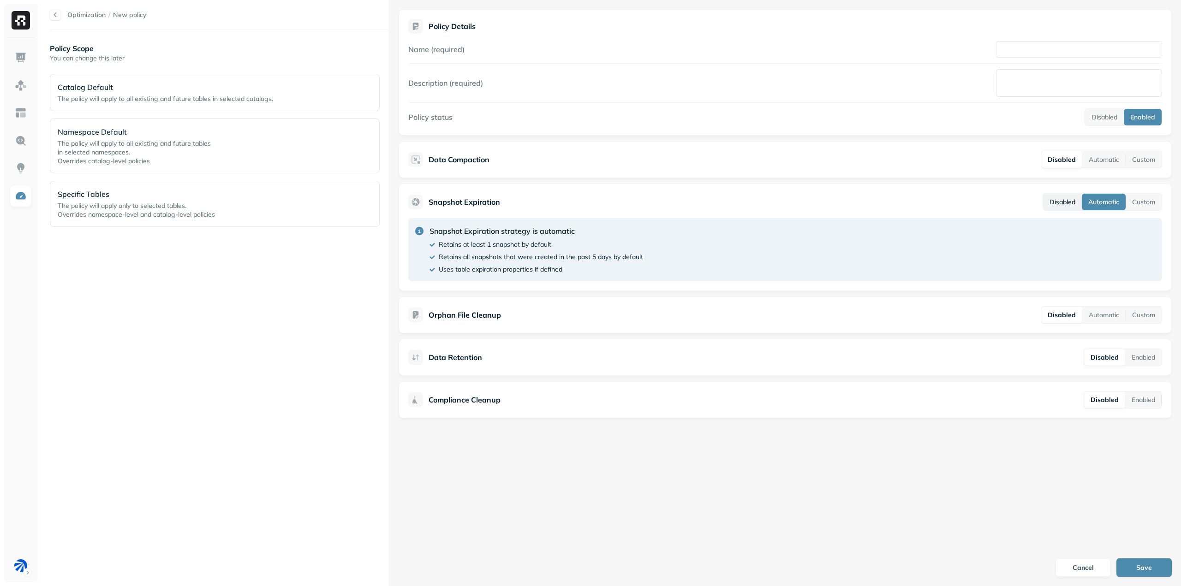
click at [1068, 199] on button "Disabled" at bounding box center [1062, 202] width 39 height 17
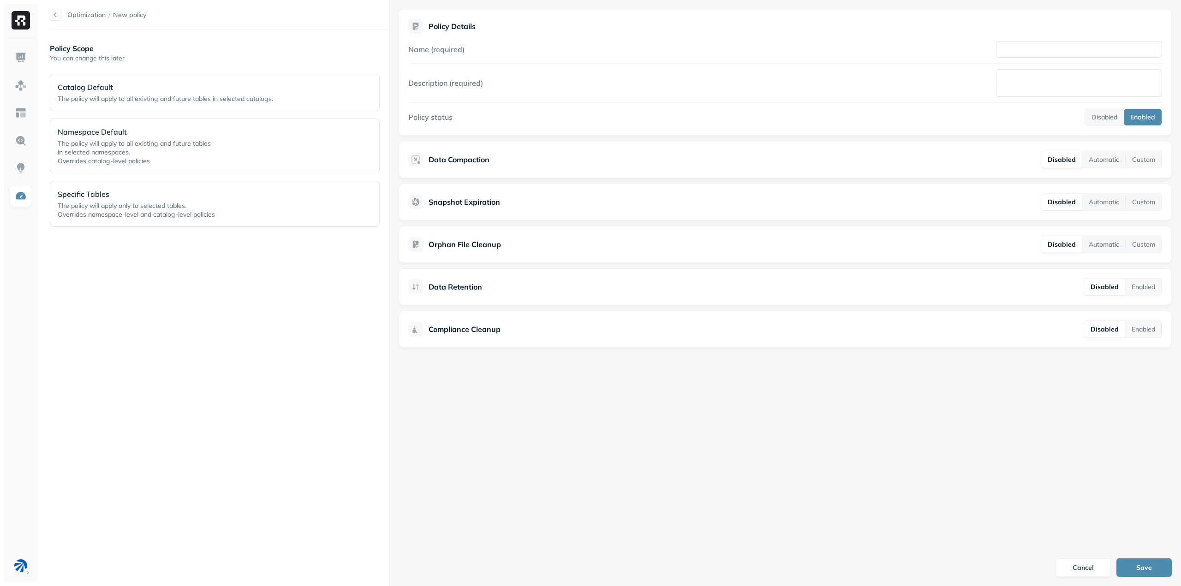
drag, startPoint x: 1022, startPoint y: 154, endPoint x: 1074, endPoint y: 157, distance: 51.3
click at [1022, 154] on div "Data Compaction Disabled Automatic Custom" at bounding box center [785, 160] width 754 height 18
click at [1105, 155] on button "Automatic" at bounding box center [1103, 159] width 43 height 17
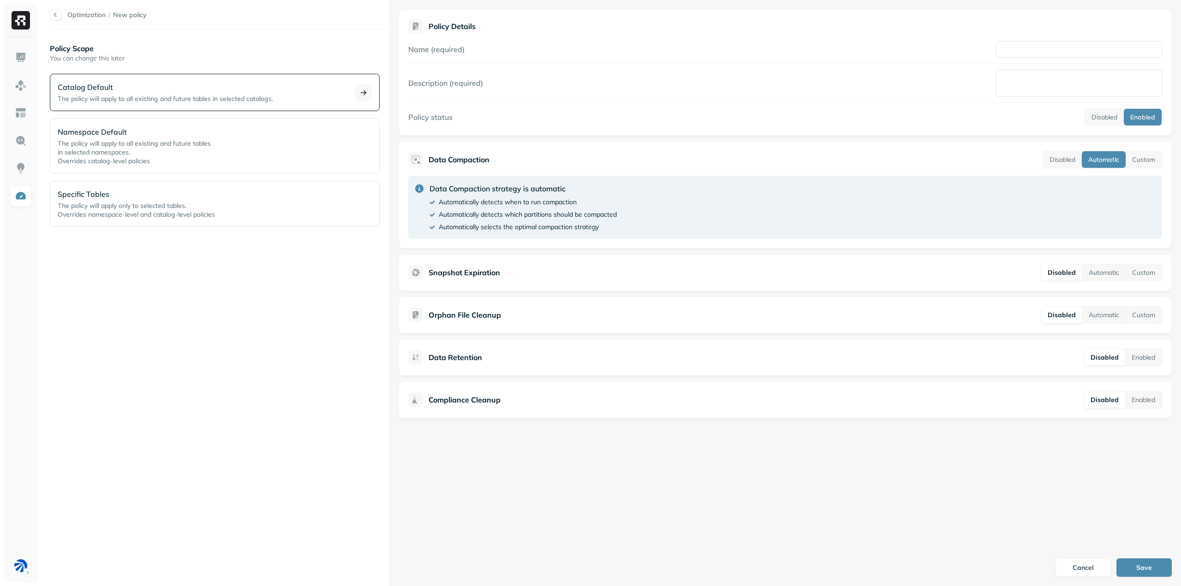
click at [332, 96] on p "The policy will apply to all existing and future tables in selected catalogs." at bounding box center [201, 99] width 286 height 9
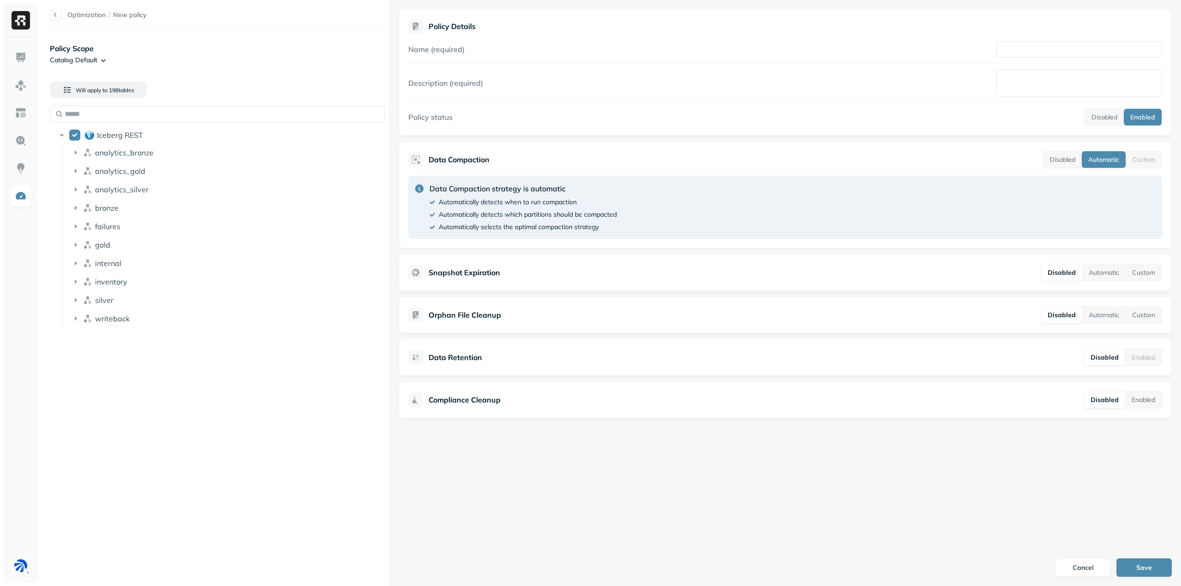
drag, startPoint x: 168, startPoint y: 83, endPoint x: 173, endPoint y: 79, distance: 6.0
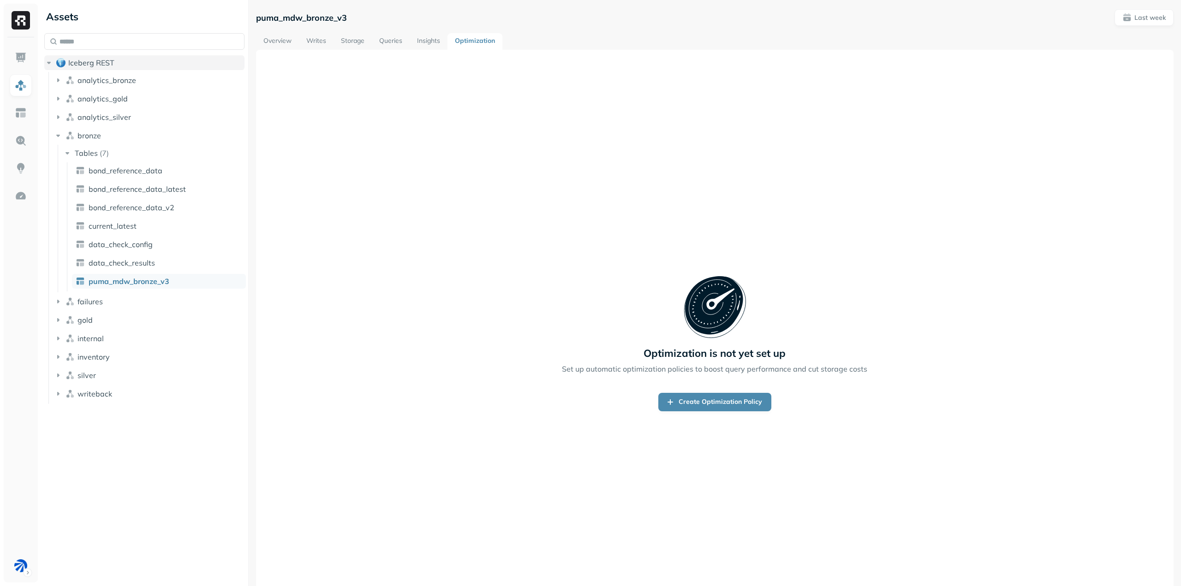
click at [101, 56] on button "Iceberg REST" at bounding box center [144, 62] width 200 height 15
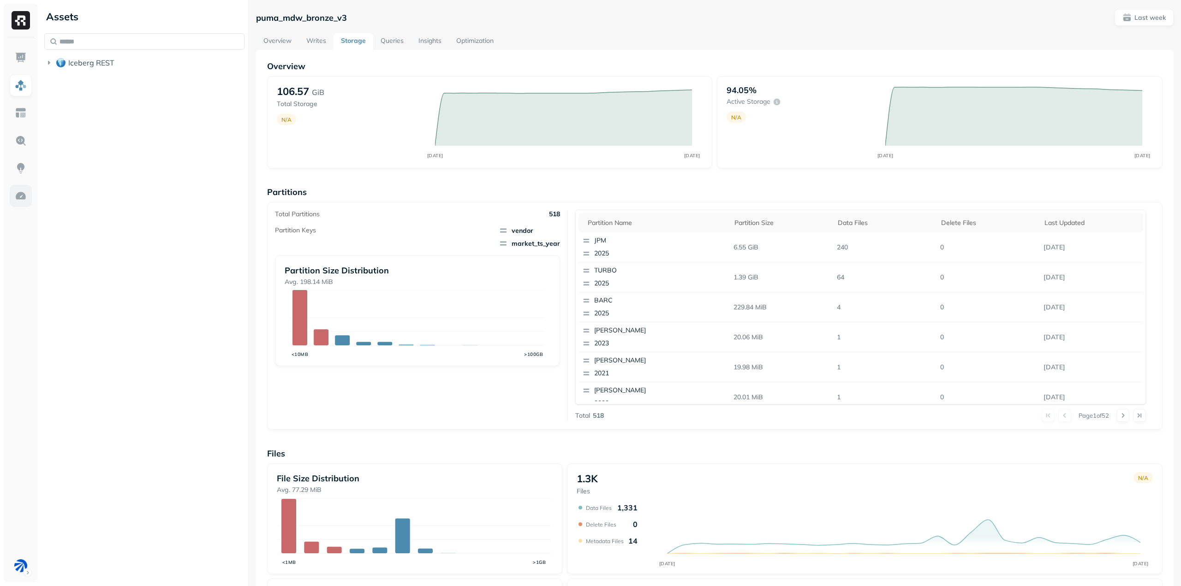
click at [22, 193] on img at bounding box center [21, 196] width 12 height 12
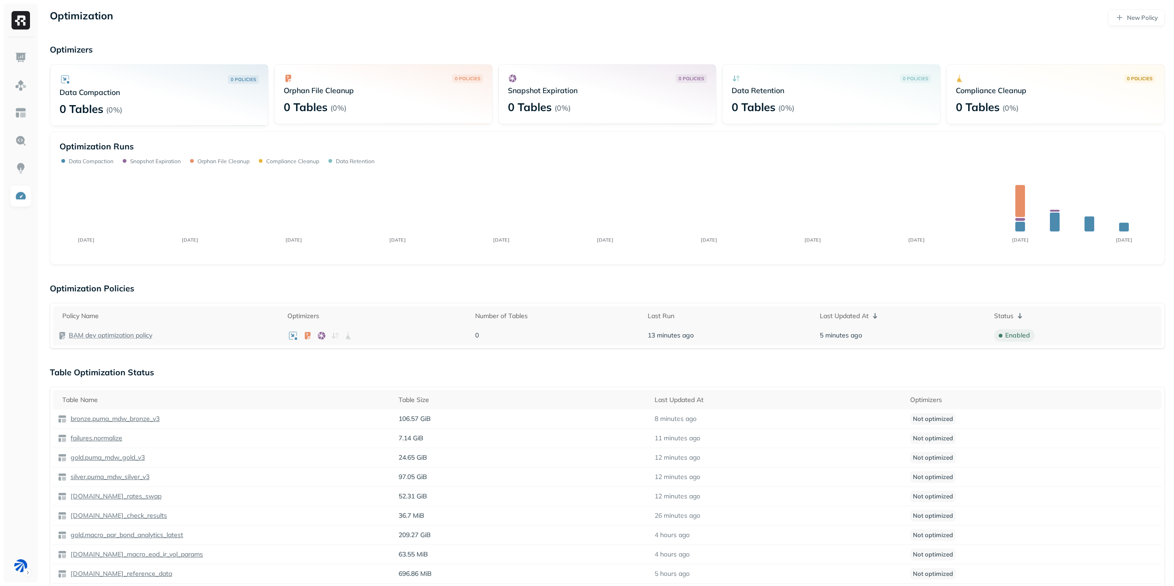
click at [109, 335] on p "BAM dev optimization policy" at bounding box center [110, 335] width 83 height 9
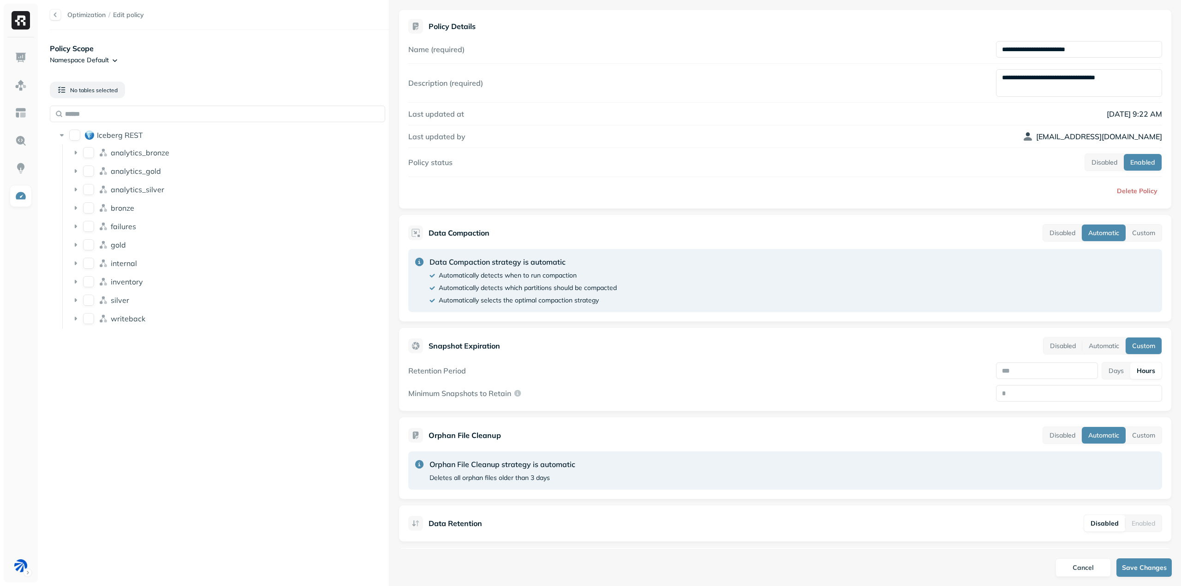
scroll to position [45, 0]
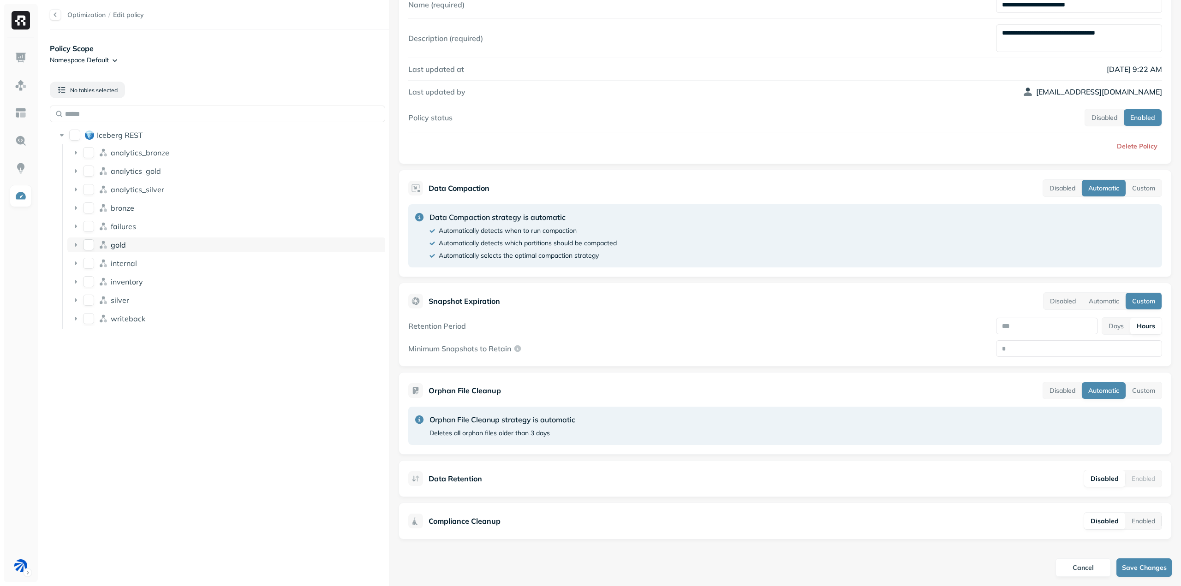
click at [77, 244] on icon at bounding box center [75, 244] width 9 height 9
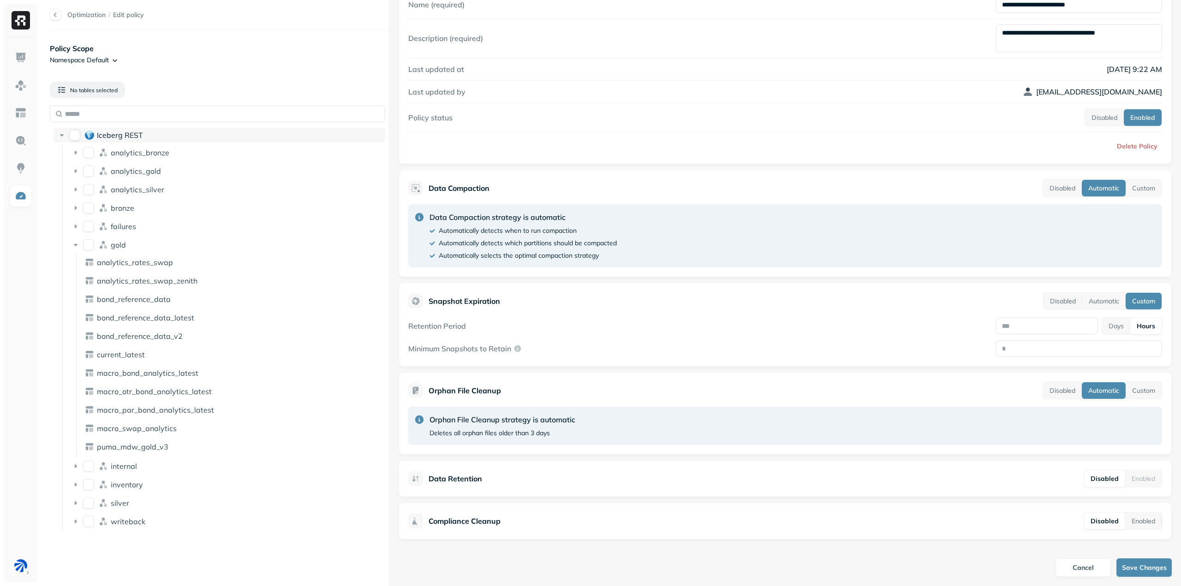
click at [75, 135] on button "Iceberg REST" at bounding box center [74, 135] width 11 height 11
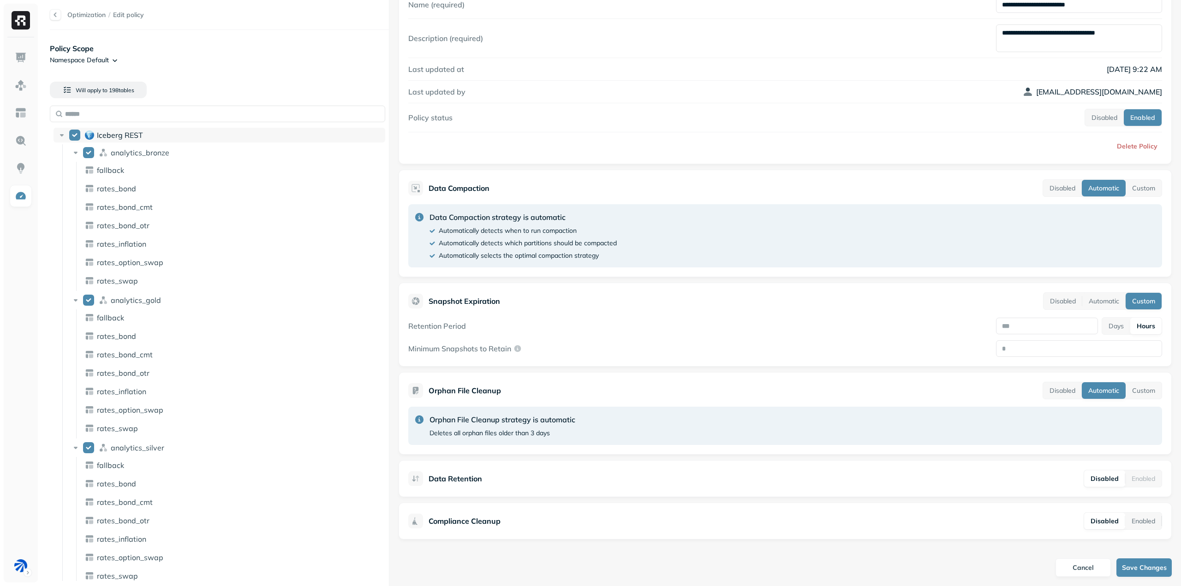
click at [63, 135] on icon at bounding box center [62, 135] width 4 height 2
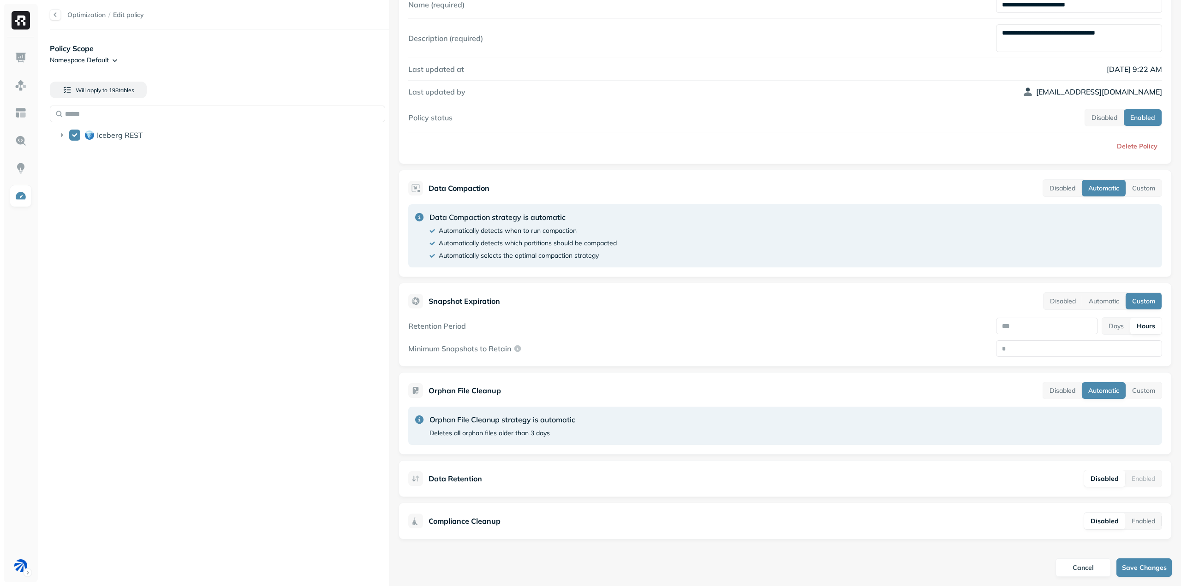
click at [113, 59] on html "**********" at bounding box center [590, 293] width 1181 height 586
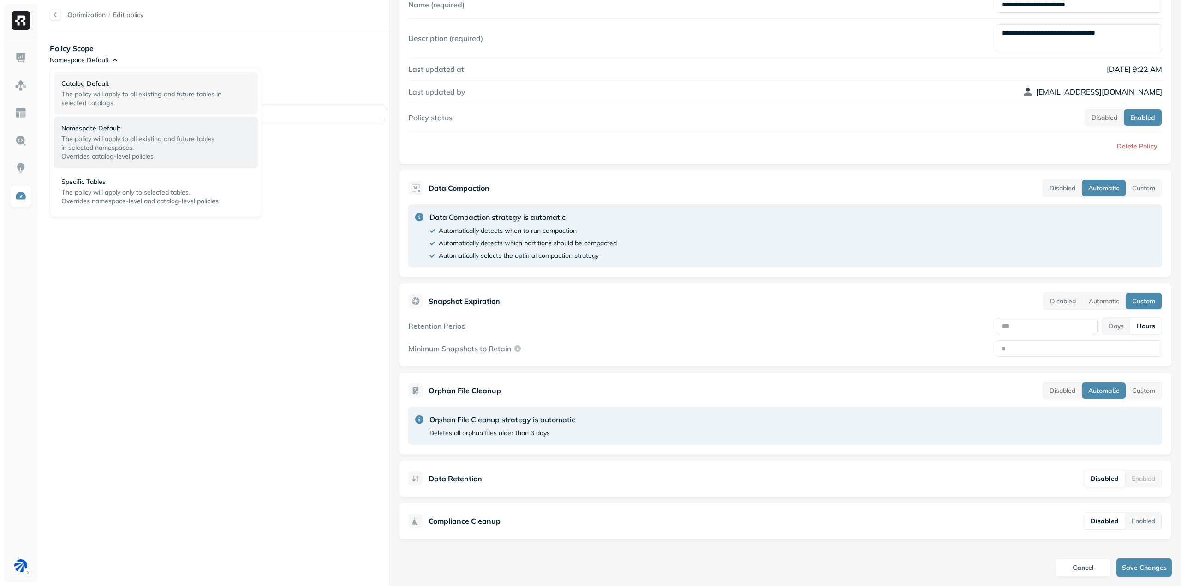
click at [183, 92] on span "The policy will apply to all existing and future tables in selected catalogs." at bounding box center [141, 98] width 160 height 17
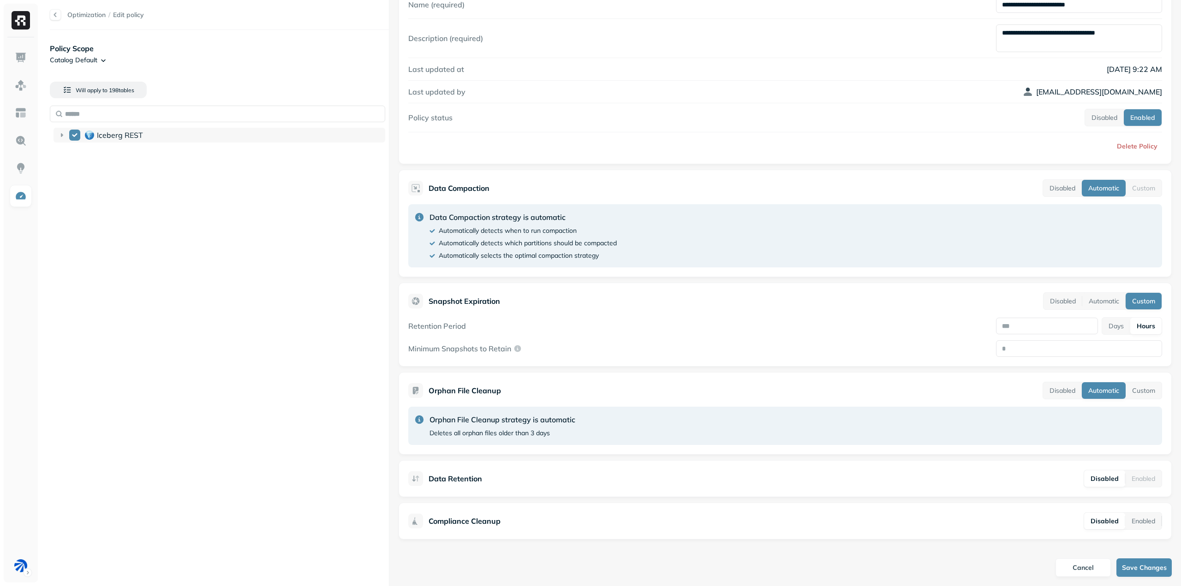
click at [77, 137] on button "Iceberg REST" at bounding box center [74, 135] width 11 height 11
drag, startPoint x: 20, startPoint y: 202, endPoint x: 672, endPoint y: 25, distance: 675.5
click at [20, 202] on img at bounding box center [21, 196] width 12 height 12
click at [24, 163] on img at bounding box center [21, 168] width 12 height 12
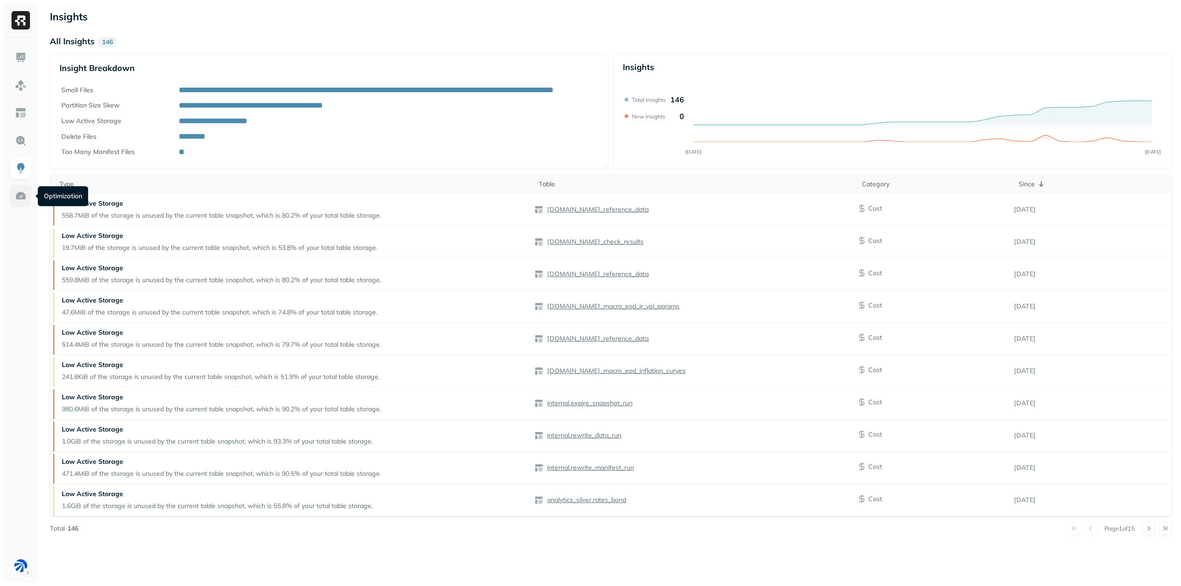
click at [24, 193] on img at bounding box center [21, 196] width 12 height 12
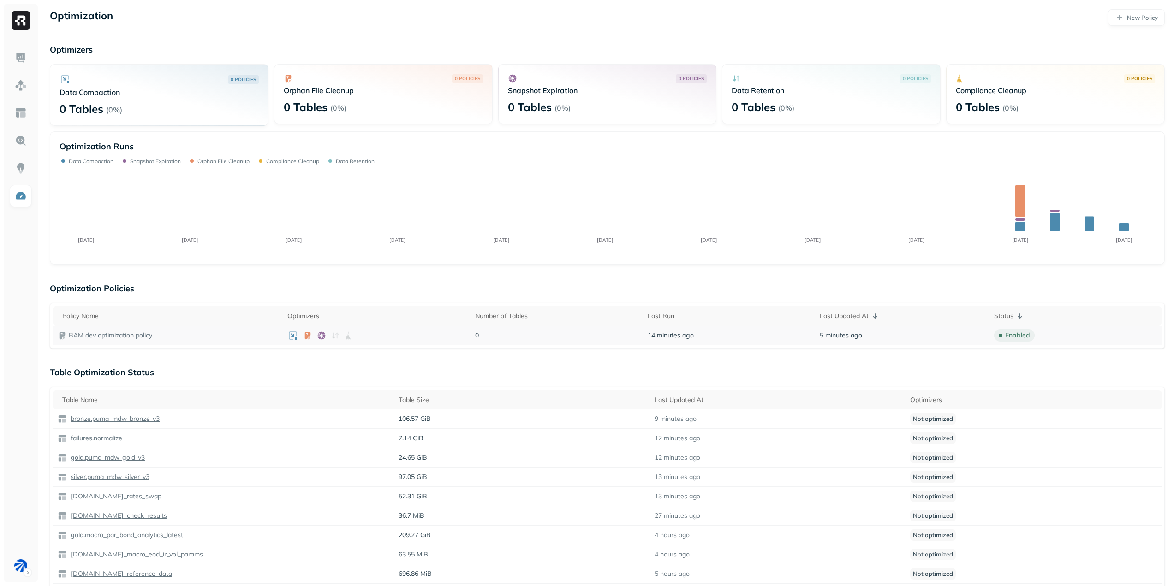
click at [112, 332] on p "BAM dev optimization policy" at bounding box center [110, 335] width 83 height 9
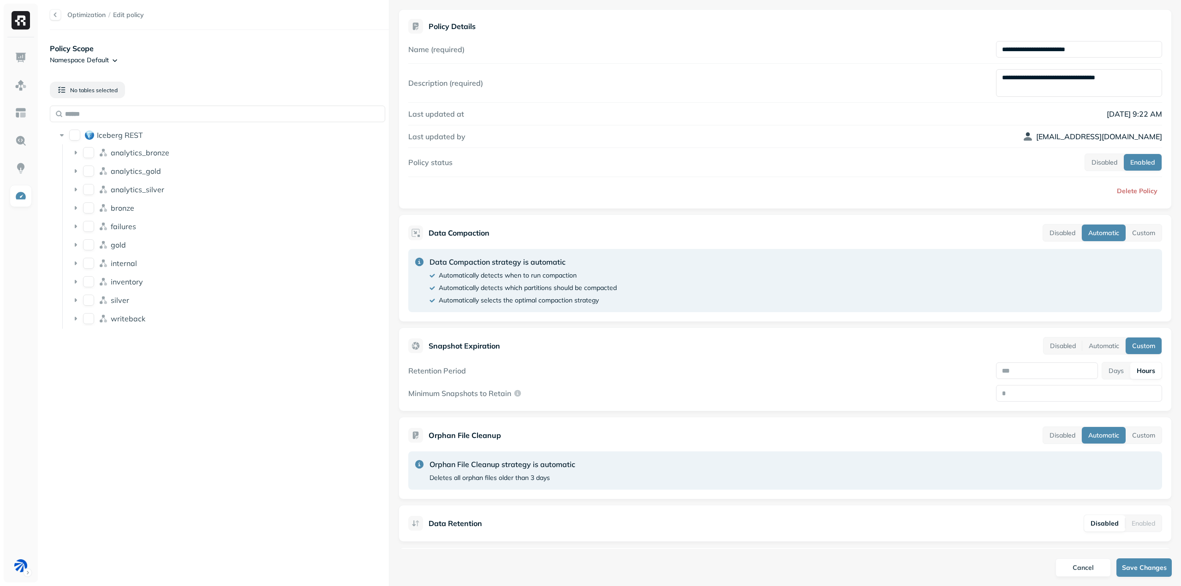
click at [111, 54] on html "**********" at bounding box center [590, 293] width 1181 height 586
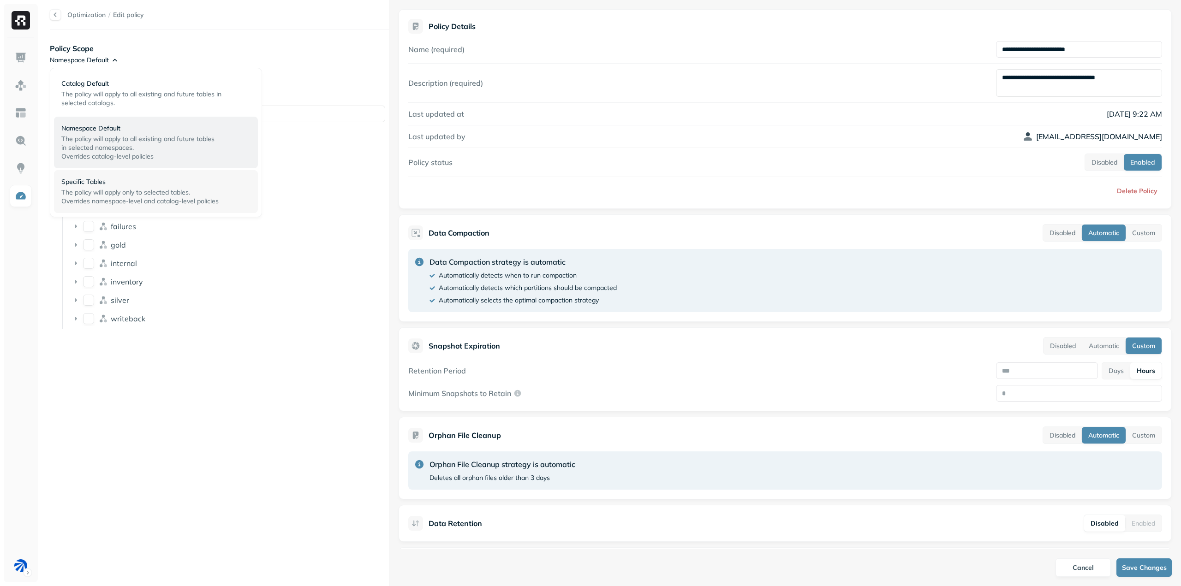
click at [144, 188] on div "Specific Tables The policy will apply only to selected tables. Overrides namesp…" at bounding box center [155, 192] width 189 height 28
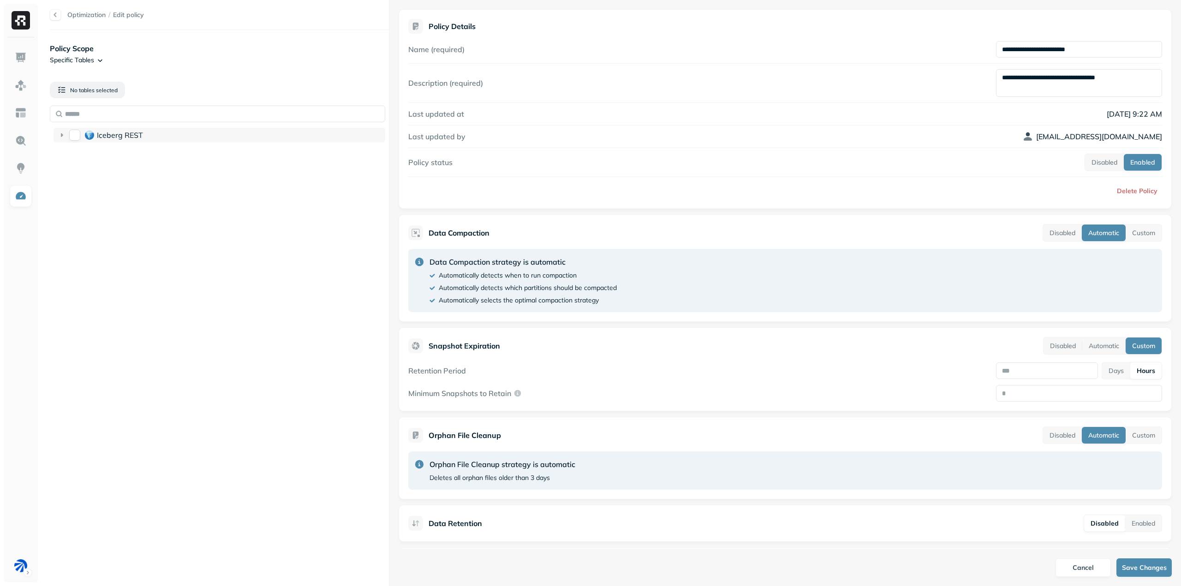
click at [61, 134] on icon at bounding box center [62, 135] width 2 height 4
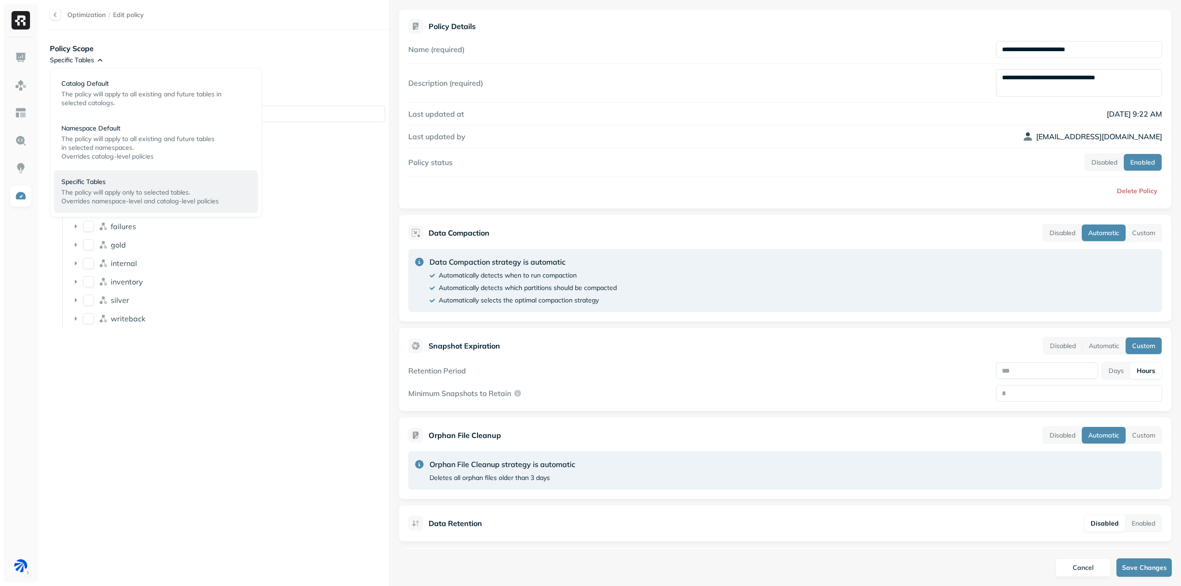
click at [96, 58] on html "**********" at bounding box center [590, 293] width 1181 height 586
click at [92, 80] on p "Catalog Default" at bounding box center [152, 83] width 182 height 9
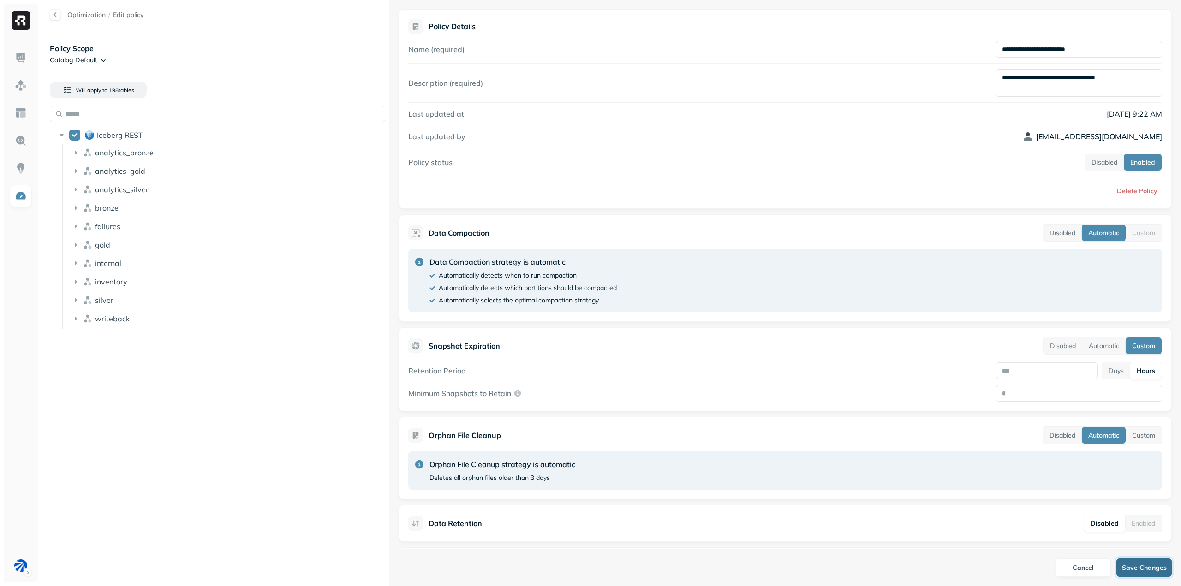
click at [1155, 569] on button "Save Changes" at bounding box center [1143, 568] width 55 height 18
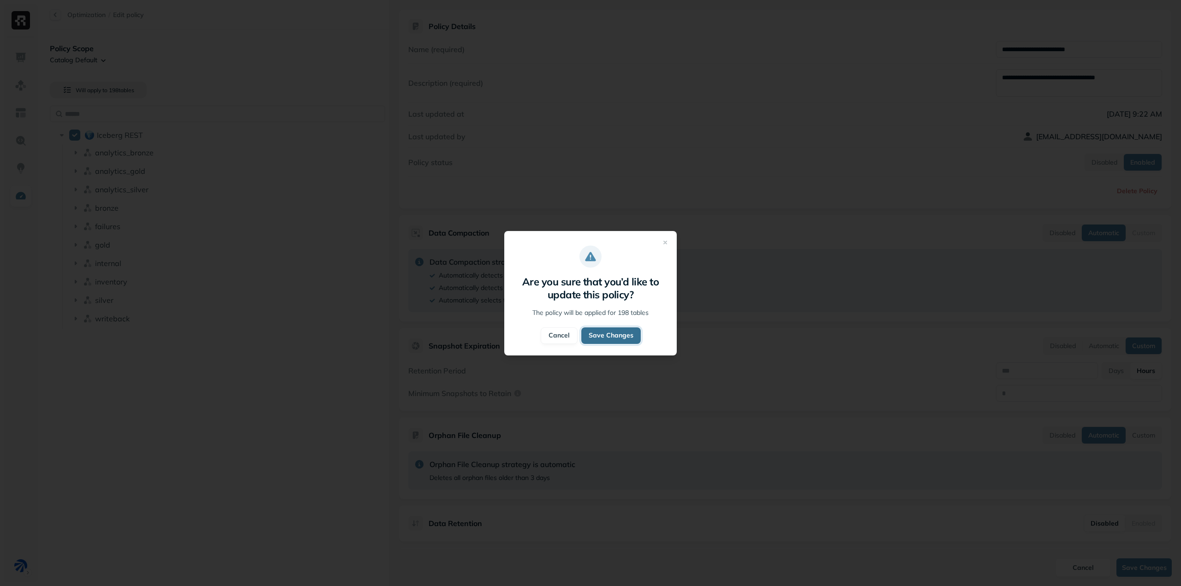
click at [619, 336] on button "Save Changes" at bounding box center [610, 335] width 59 height 17
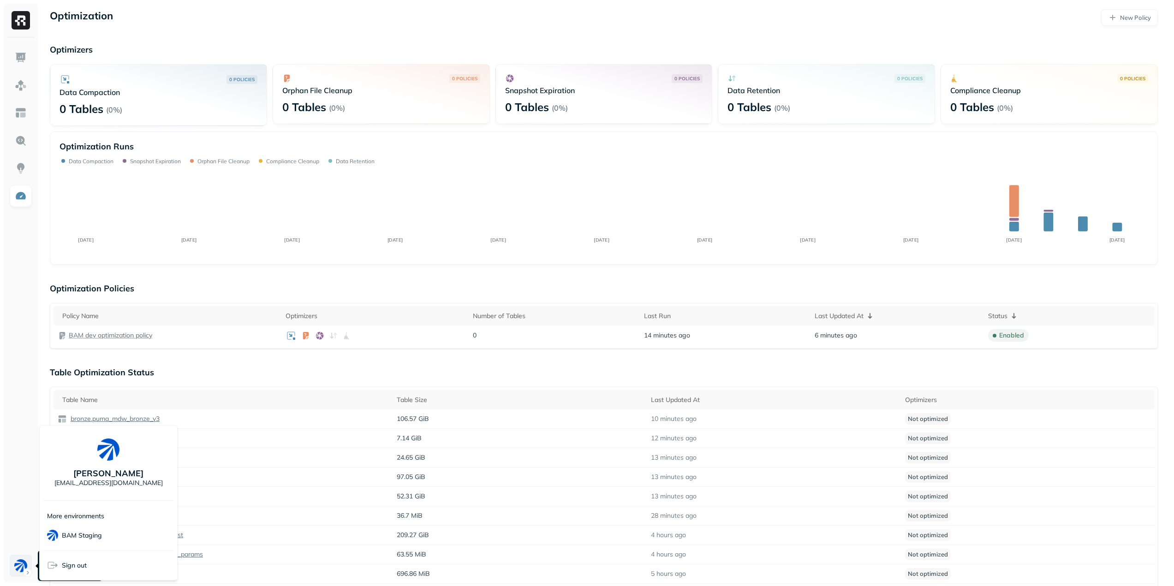
click at [30, 569] on html "Optimization New Policy Optimizers 0 POLICIES Data Compaction 0 Tables ( 0% ) 0…" at bounding box center [587, 459] width 1174 height 919
click at [102, 537] on div "BAM Staging" at bounding box center [108, 535] width 130 height 22
